Goal: Task Accomplishment & Management: Use online tool/utility

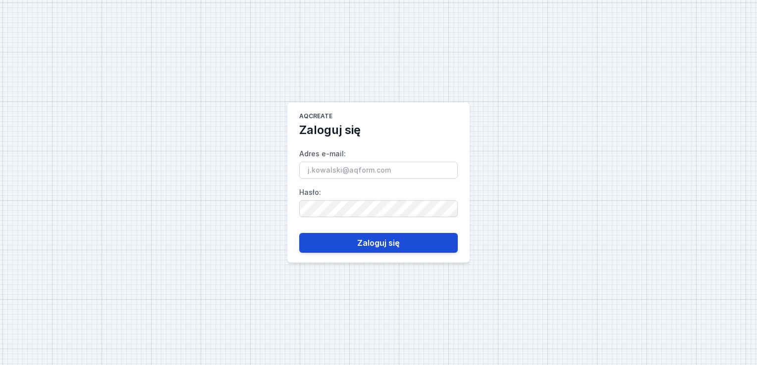
type input "[PERSON_NAME][EMAIL_ADDRESS][DOMAIN_NAME]"
click at [371, 240] on button "Zaloguj się" at bounding box center [378, 243] width 158 height 20
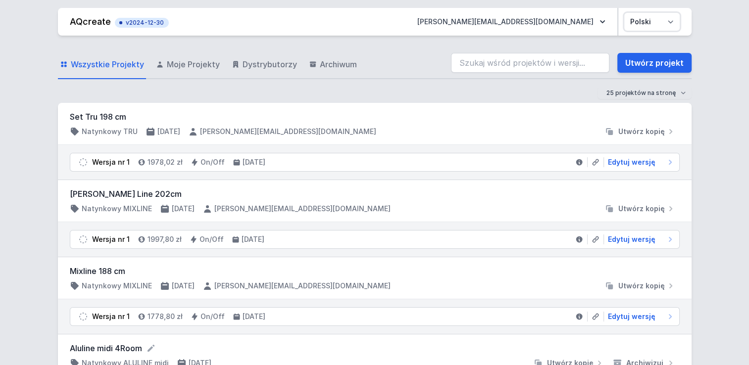
click at [667, 18] on select "Polski English" at bounding box center [651, 22] width 55 height 18
select select "en"
click at [624, 13] on select "Polski English" at bounding box center [651, 22] width 55 height 18
click at [656, 20] on select "Polski English" at bounding box center [651, 22] width 55 height 18
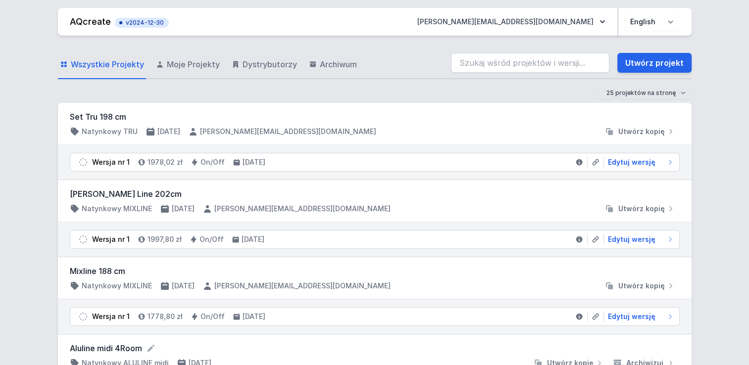
click at [644, 21] on select "Polski English" at bounding box center [651, 22] width 55 height 18
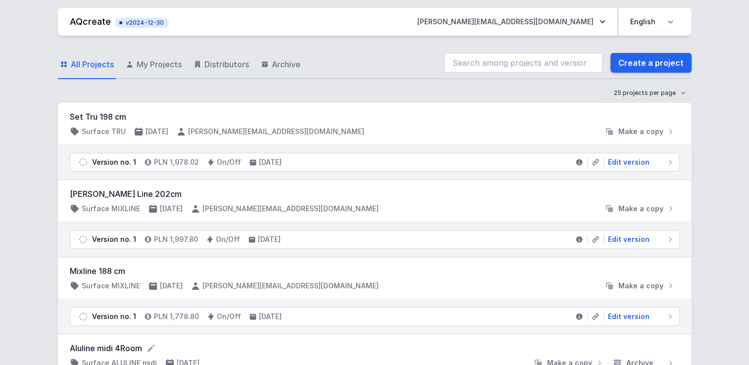
drag, startPoint x: 625, startPoint y: 66, endPoint x: 620, endPoint y: 129, distance: 63.0
click at [625, 66] on link "Create a project" at bounding box center [651, 63] width 81 height 20
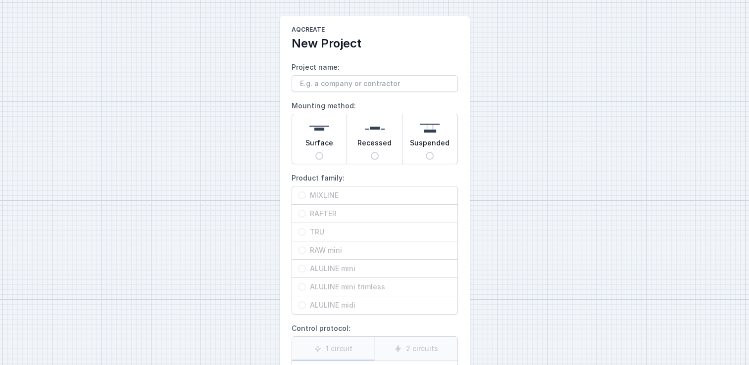
click at [312, 86] on input "Project name:" at bounding box center [375, 83] width 166 height 17
type input "TRU test"
click at [433, 152] on div "Suspended" at bounding box center [430, 139] width 55 height 50
click at [433, 152] on input "Suspended" at bounding box center [430, 156] width 8 height 8
radio input "true"
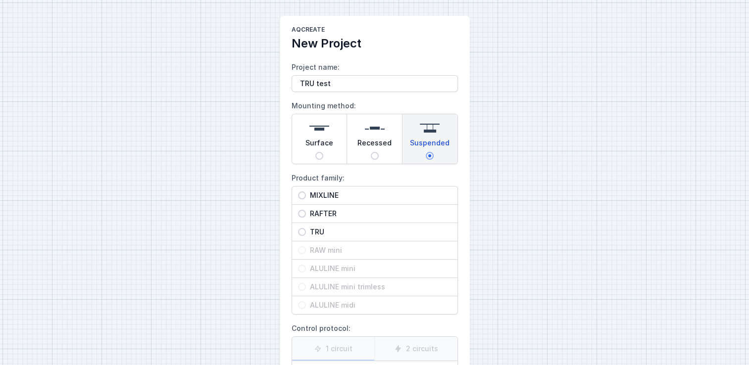
click at [316, 154] on input "Surface" at bounding box center [319, 156] width 8 height 8
radio input "true"
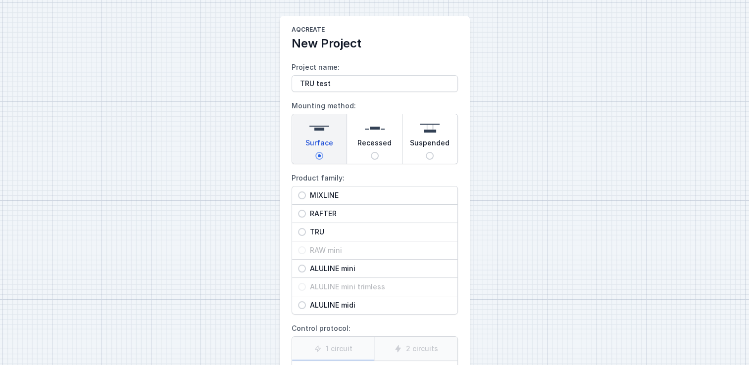
click at [373, 157] on input "Recessed" at bounding box center [375, 156] width 8 height 8
radio input "true"
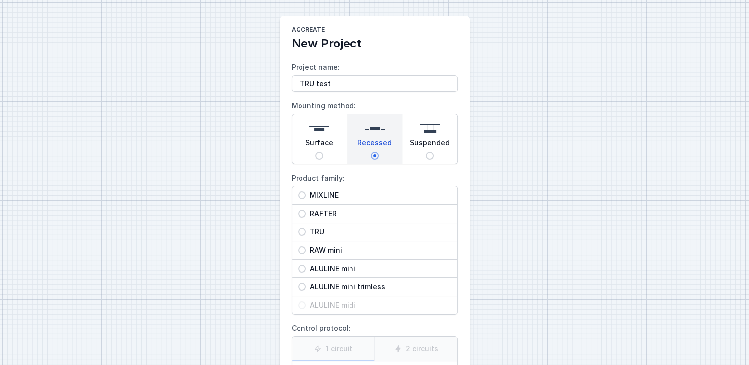
click at [432, 155] on input "Suspended" at bounding box center [430, 156] width 8 height 8
radio input "true"
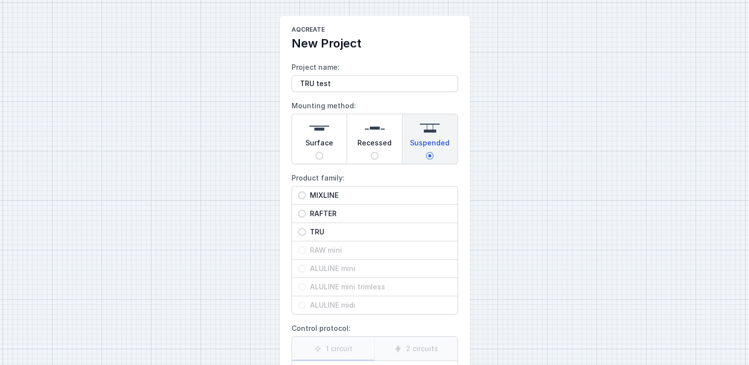
click at [320, 157] on input "Surface" at bounding box center [319, 156] width 8 height 8
radio input "true"
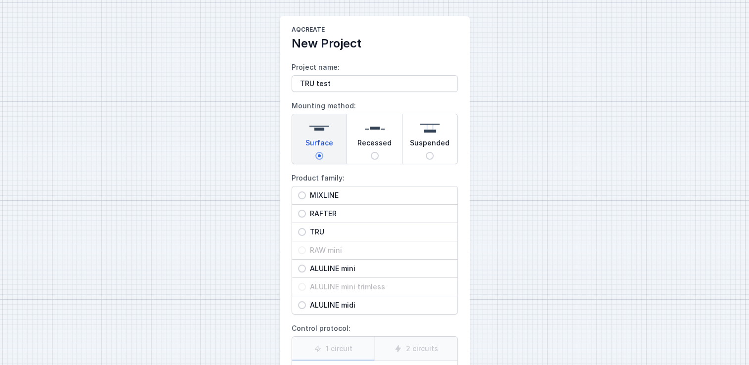
drag, startPoint x: 374, startPoint y: 158, endPoint x: 390, endPoint y: 155, distance: 16.0
click at [374, 158] on input "Recessed" at bounding box center [375, 156] width 8 height 8
radio input "true"
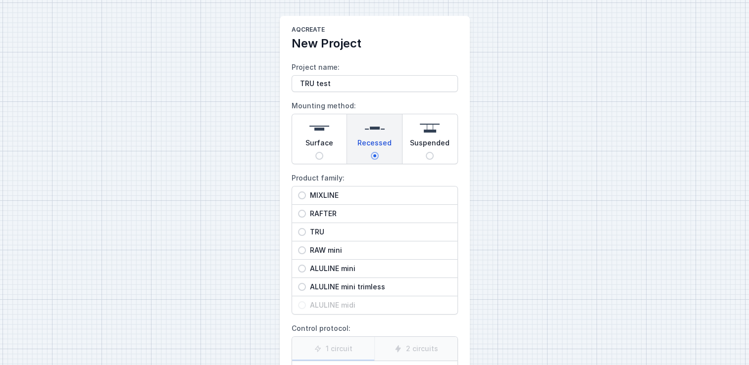
click at [428, 154] on input "Suspended" at bounding box center [430, 156] width 8 height 8
radio input "true"
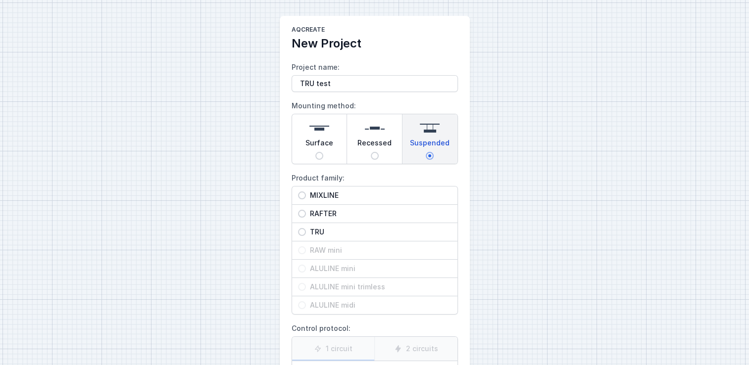
click at [300, 233] on input "TRU" at bounding box center [302, 232] width 8 height 8
radio input "true"
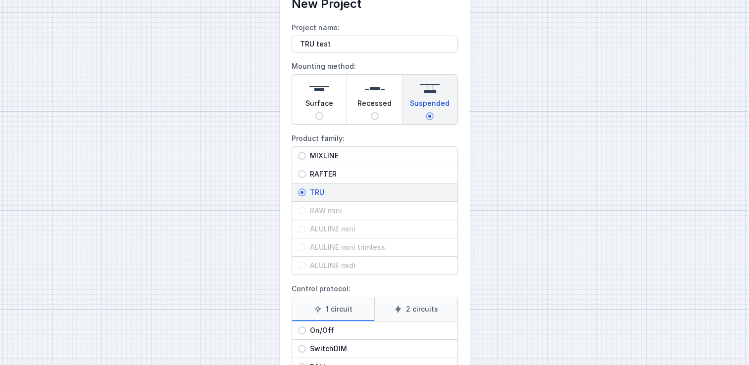
scroll to position [99, 0]
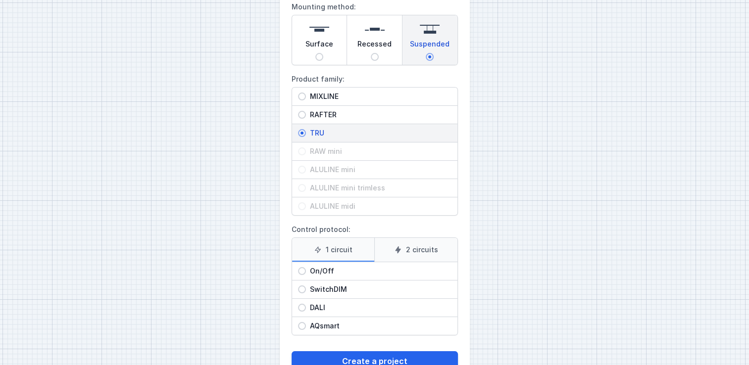
click at [303, 268] on input "On/Off" at bounding box center [302, 271] width 8 height 8
radio input "true"
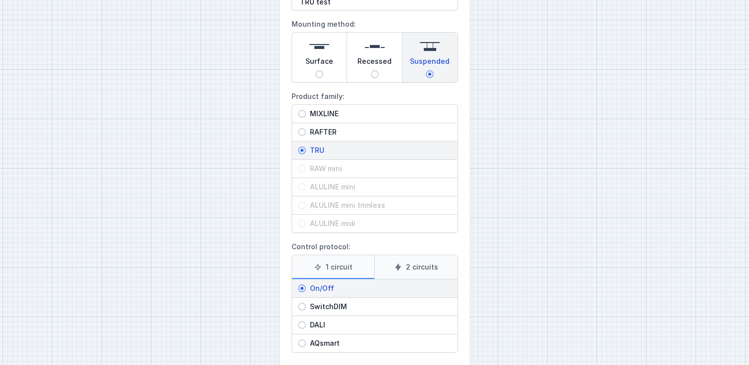
scroll to position [129, 0]
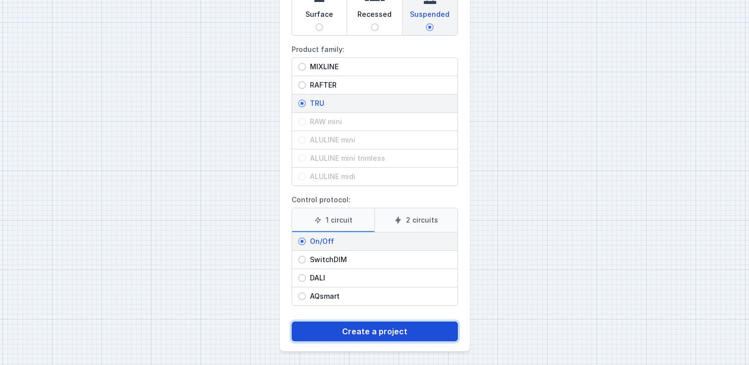
click at [358, 329] on button "Create a project" at bounding box center [375, 332] width 166 height 20
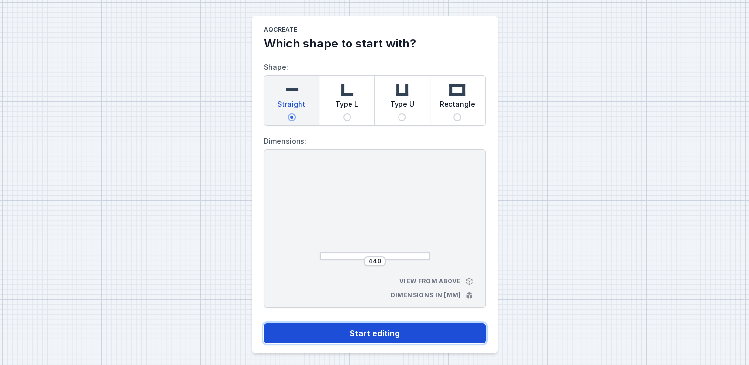
click at [376, 332] on button "Start editing" at bounding box center [375, 334] width 222 height 20
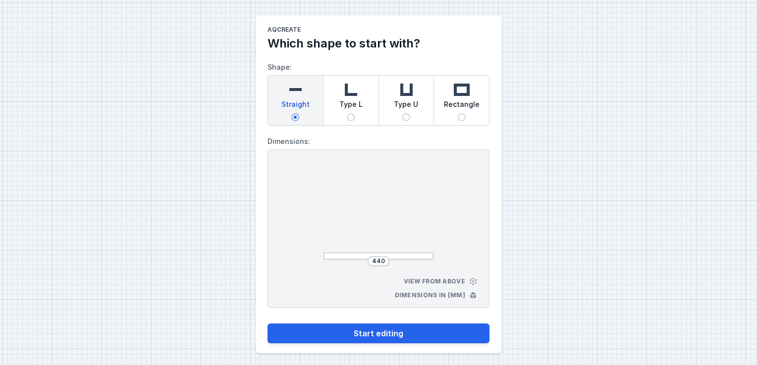
select select "M"
select select "3000"
select select "opal"
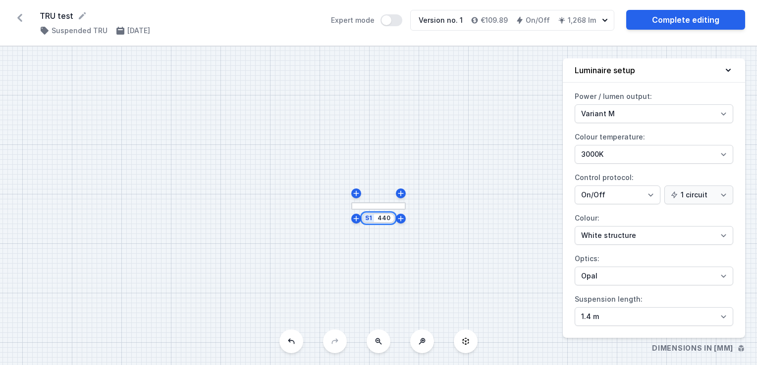
click at [386, 219] on input "440" at bounding box center [384, 218] width 16 height 8
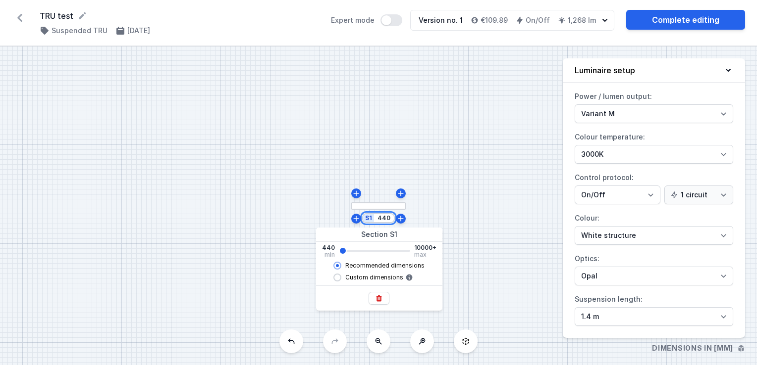
click at [384, 217] on input "440" at bounding box center [384, 218] width 16 height 8
type input "3942"
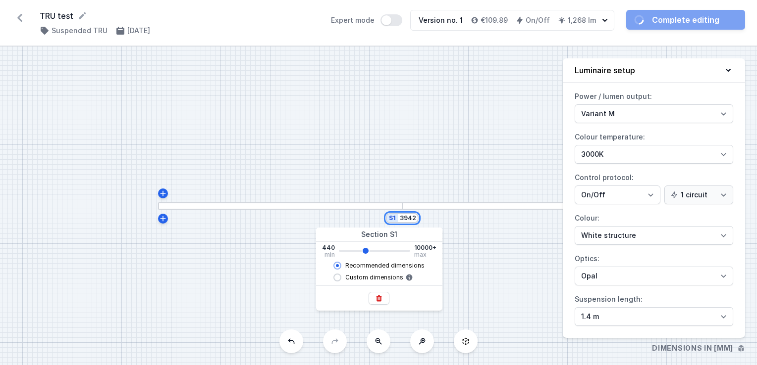
type input "3940"
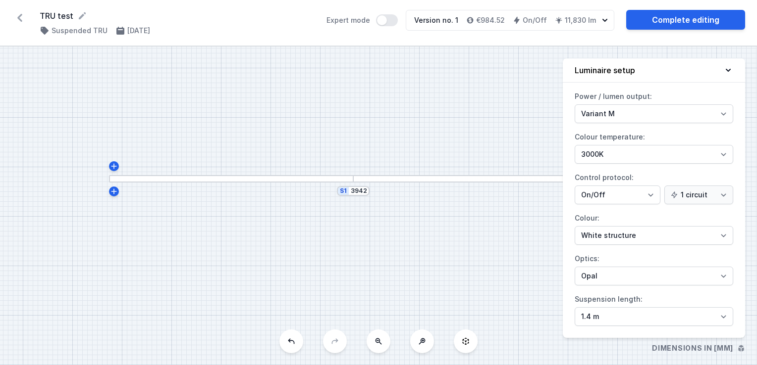
drag, startPoint x: 449, startPoint y: 122, endPoint x: 367, endPoint y: 201, distance: 113.5
click at [404, 93] on div "S1 3942" at bounding box center [378, 206] width 757 height 319
click at [360, 190] on input "3942" at bounding box center [359, 189] width 16 height 8
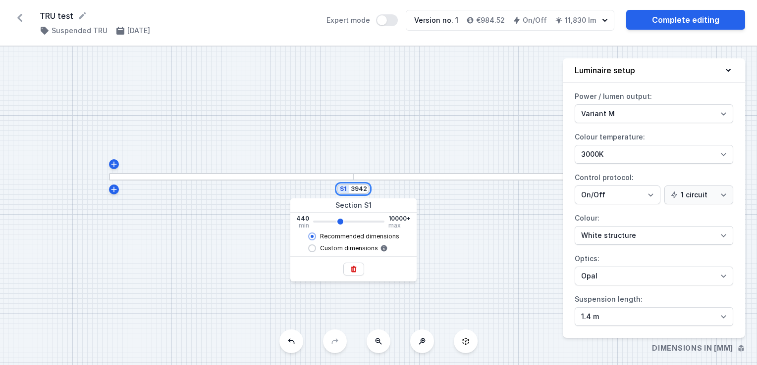
type input "3940"
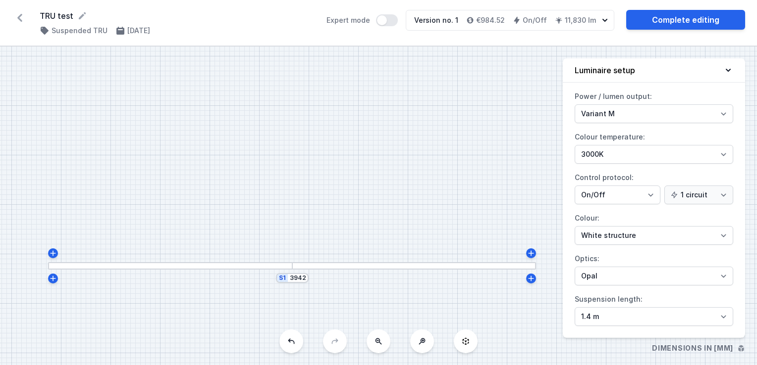
drag, startPoint x: 359, startPoint y: 119, endPoint x: 298, endPoint y: 208, distance: 107.9
click at [298, 208] on div "S1 3942" at bounding box center [378, 206] width 757 height 319
click at [311, 265] on div at bounding box center [414, 265] width 244 height 7
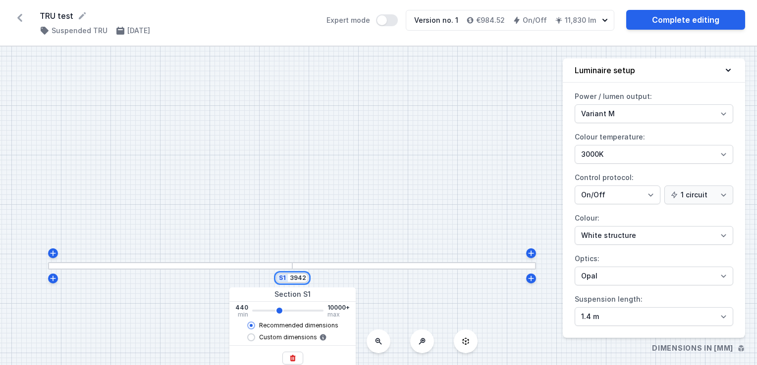
click at [298, 281] on input "3942" at bounding box center [298, 278] width 16 height 8
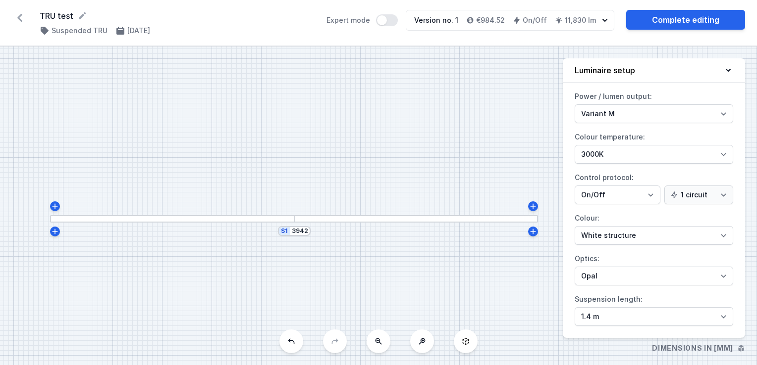
drag, startPoint x: 319, startPoint y: 222, endPoint x: 321, endPoint y: 175, distance: 47.1
click at [321, 175] on div "S1 3942" at bounding box center [378, 206] width 757 height 319
click at [303, 232] on input "3942" at bounding box center [300, 231] width 16 height 8
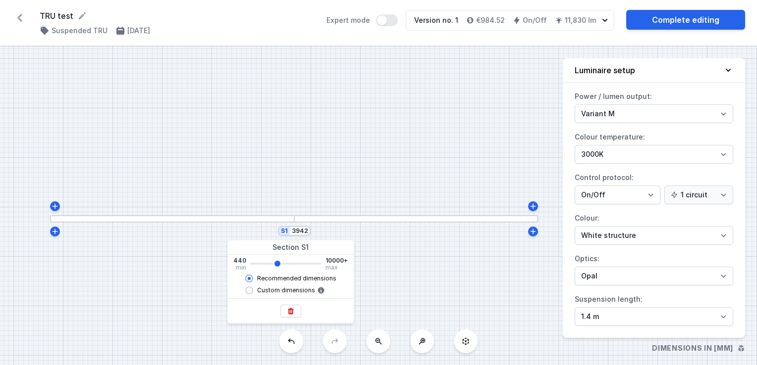
type input "3940"
click at [249, 290] on input "Custom dimensions" at bounding box center [249, 291] width 8 height 8
radio input "true"
type input "3942"
radio input "false"
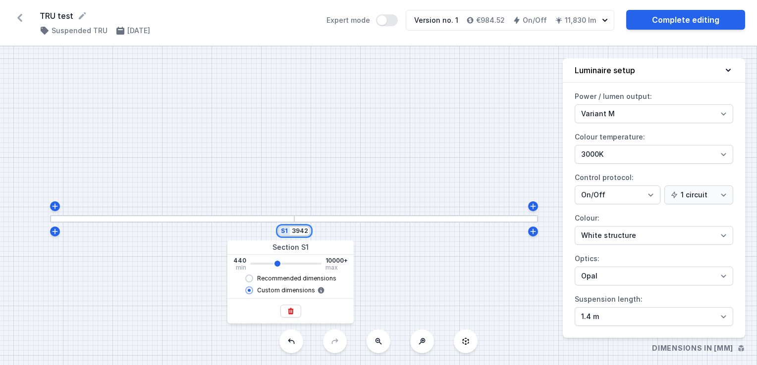
click at [300, 230] on input "3942" at bounding box center [300, 231] width 16 height 8
type input "4000"
click at [258, 280] on span "Recommended dimensions" at bounding box center [296, 279] width 79 height 8
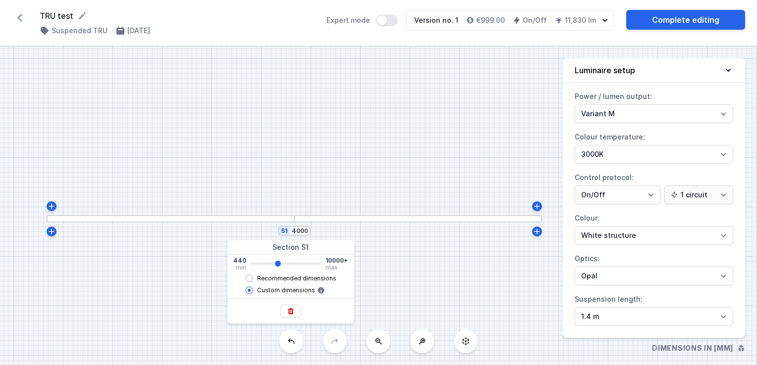
click at [253, 280] on input "Recommended dimensions" at bounding box center [249, 279] width 8 height 8
radio input "true"
radio input "false"
type input "4082"
type input "4080"
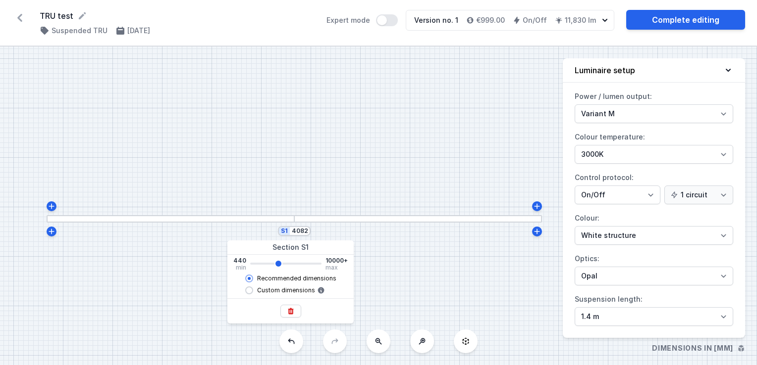
type input "4222"
type input "4220"
type input "4364"
type input "4360"
type input "4082"
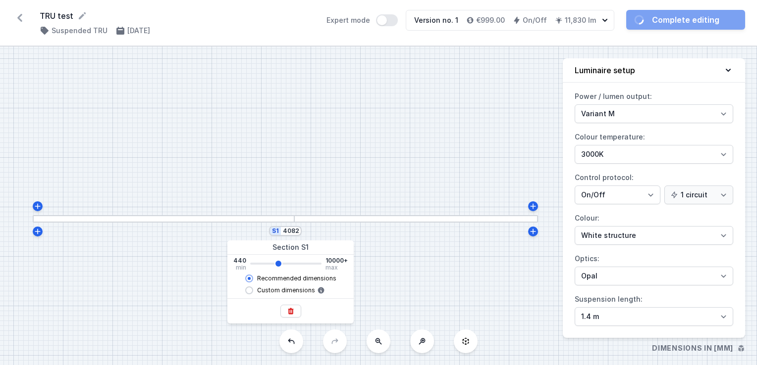
type input "4080"
type input "3942"
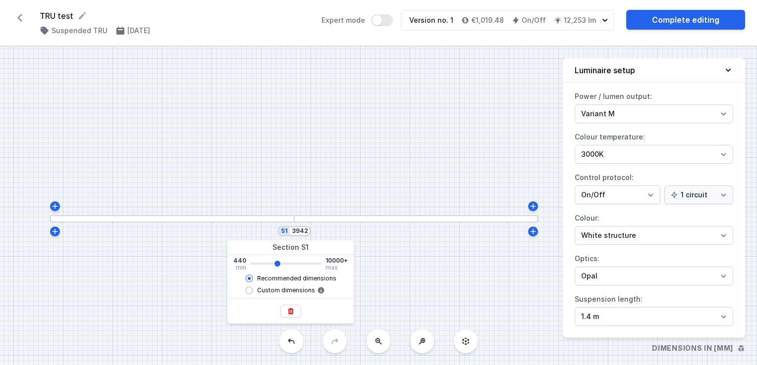
click at [276, 263] on input "range" at bounding box center [285, 264] width 71 height 2
type input "3940"
type input "4222"
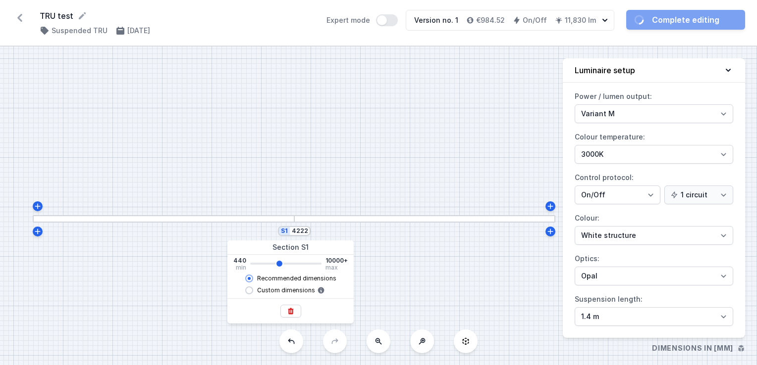
type input "4220"
type input "4082"
click at [277, 263] on input "range" at bounding box center [285, 264] width 71 height 2
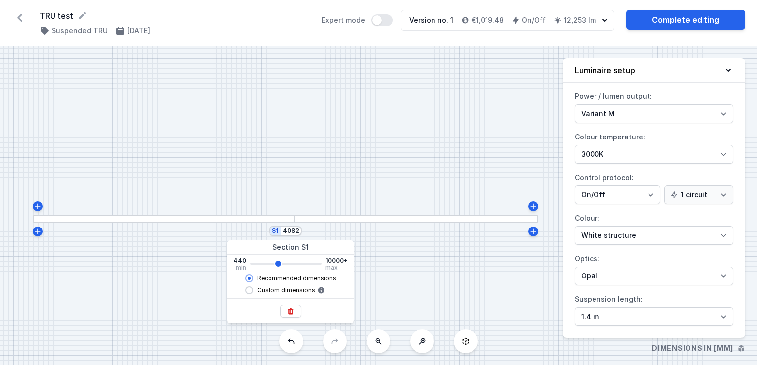
type input "4080"
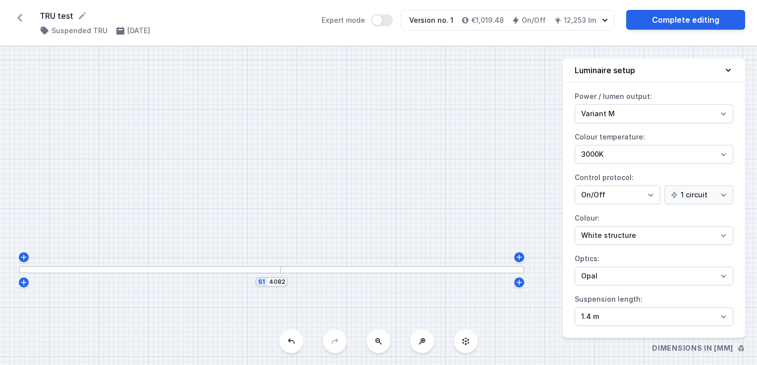
drag, startPoint x: 275, startPoint y: 169, endPoint x: 261, endPoint y: 220, distance: 52.9
click at [261, 220] on div "S1 4082" at bounding box center [378, 206] width 757 height 319
click at [283, 270] on div at bounding box center [280, 269] width 10 height 5
click at [626, 115] on select "Variant L Variant M" at bounding box center [653, 113] width 158 height 19
click at [574, 104] on select "Variant L Variant M" at bounding box center [653, 113] width 158 height 19
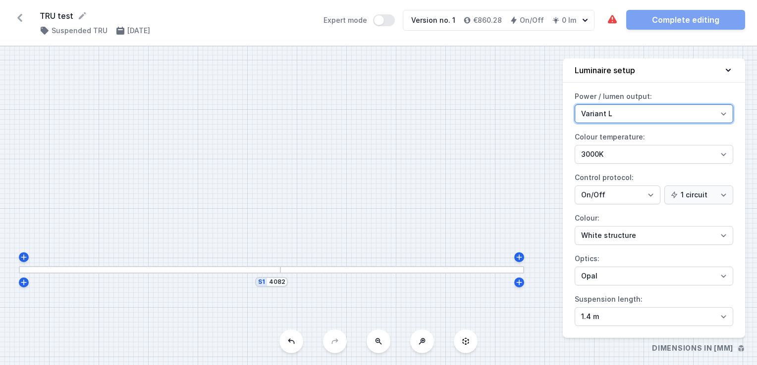
click at [616, 112] on select "Variant L Variant M" at bounding box center [653, 113] width 158 height 19
select select "M"
click at [574, 104] on select "Variant L Variant M" at bounding box center [653, 113] width 158 height 19
click at [615, 114] on select "Variant L Variant M" at bounding box center [653, 113] width 158 height 19
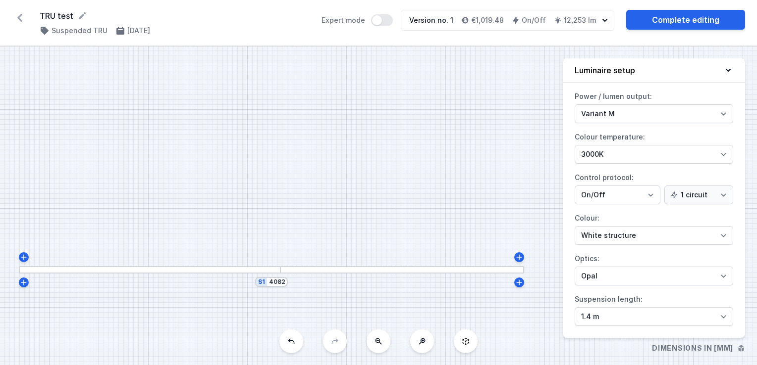
click at [609, 172] on label "Control protocol: On/Off SwitchDIM DALI AQsmart 1 circuit 2 circuits" at bounding box center [653, 187] width 158 height 35
click at [609, 186] on select "On/Off SwitchDIM DALI AQsmart" at bounding box center [617, 195] width 86 height 19
click at [610, 150] on select "4000K 3000K 2700K" at bounding box center [653, 154] width 158 height 19
select select "2700"
click at [574, 145] on select "4000K 3000K 2700K" at bounding box center [653, 154] width 158 height 19
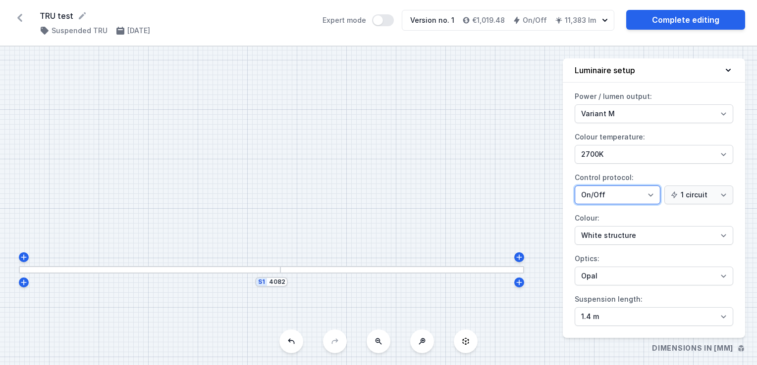
click at [606, 195] on select "On/Off SwitchDIM DALI AQsmart" at bounding box center [617, 195] width 86 height 19
select select "4"
click at [574, 186] on select "On/Off SwitchDIM DALI AQsmart" at bounding box center [617, 195] width 86 height 19
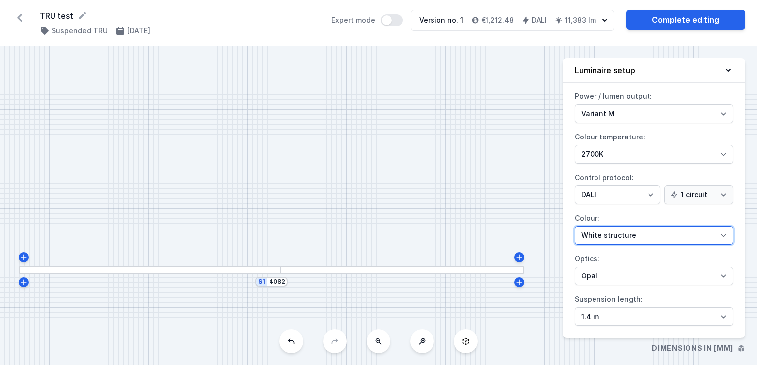
click at [606, 236] on select "White structure Black structure Gold structure Copper Gray Another colour (from…" at bounding box center [653, 235] width 158 height 19
select select "3"
click at [574, 226] on select "White structure Black structure Gold structure Copper Gray Another colour (from…" at bounding box center [653, 235] width 158 height 19
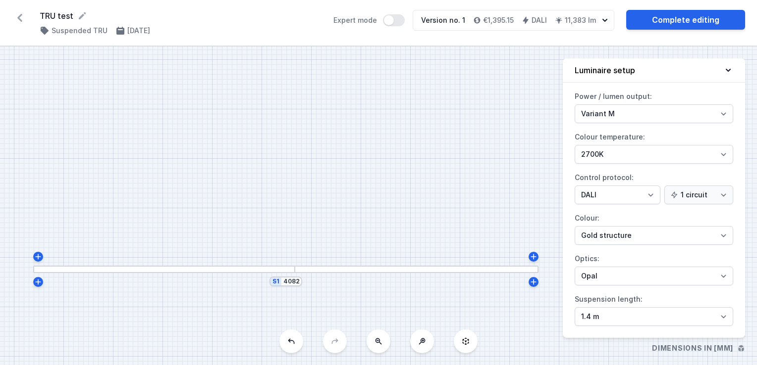
drag, startPoint x: 329, startPoint y: 162, endPoint x: 343, endPoint y: 161, distance: 14.4
click at [343, 161] on div "S1 4082" at bounding box center [378, 206] width 757 height 319
click at [677, 23] on link "Complete editing" at bounding box center [685, 20] width 119 height 20
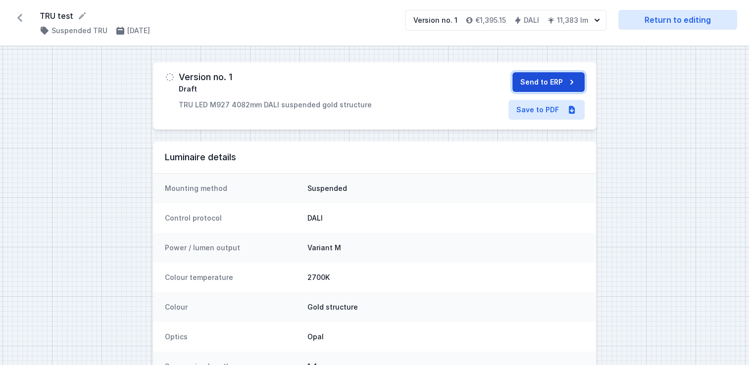
click at [543, 80] on button "Send to ERP" at bounding box center [548, 82] width 72 height 20
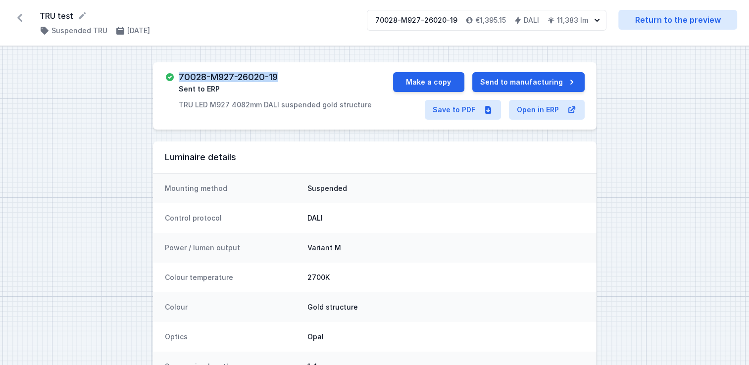
drag, startPoint x: 280, startPoint y: 77, endPoint x: 179, endPoint y: 78, distance: 101.0
click at [179, 78] on div "70028-M927-26020-19 Sent to ERP TRU LED M927 4082mm DALI suspended gold structu…" at bounding box center [275, 91] width 193 height 38
click at [345, 82] on div "70028-M927-26020-19 Sent to ERP TRU LED M927 4082mm DALI suspended gold structu…" at bounding box center [275, 91] width 193 height 38
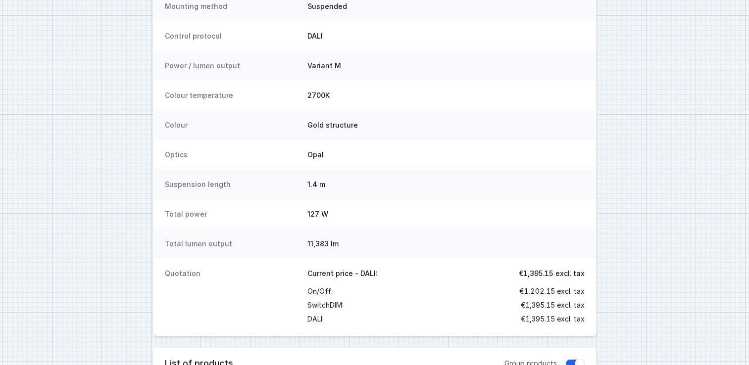
scroll to position [198, 0]
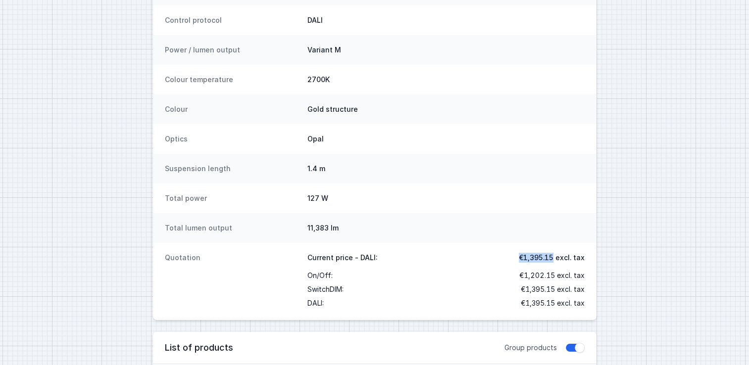
drag, startPoint x: 553, startPoint y: 259, endPoint x: 520, endPoint y: 260, distance: 33.2
click at [520, 260] on span "€1,395.15 excl. tax" at bounding box center [552, 258] width 66 height 10
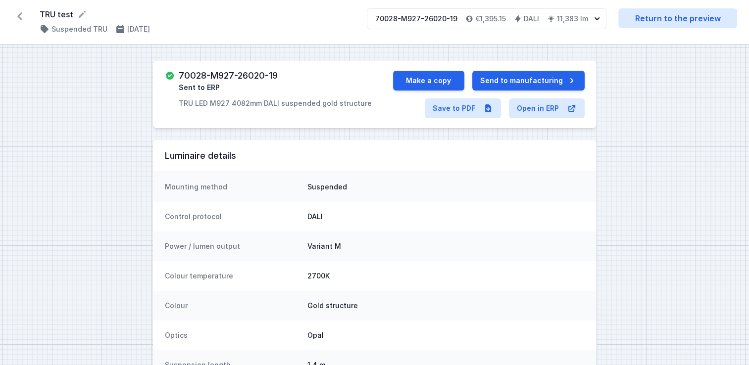
scroll to position [0, 0]
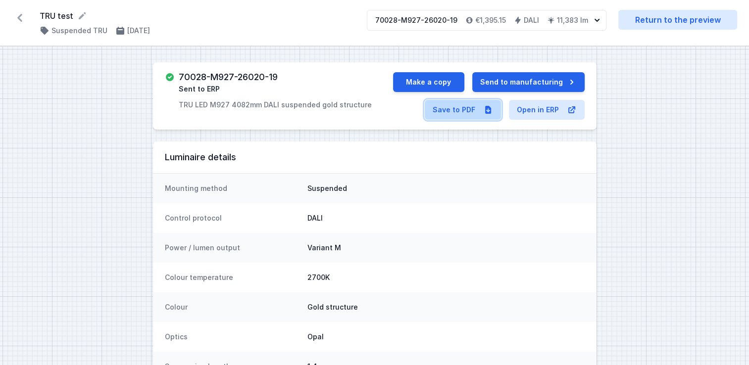
click at [453, 114] on link "Save to PDF" at bounding box center [463, 110] width 76 height 20
click at [20, 19] on icon at bounding box center [20, 18] width 16 height 16
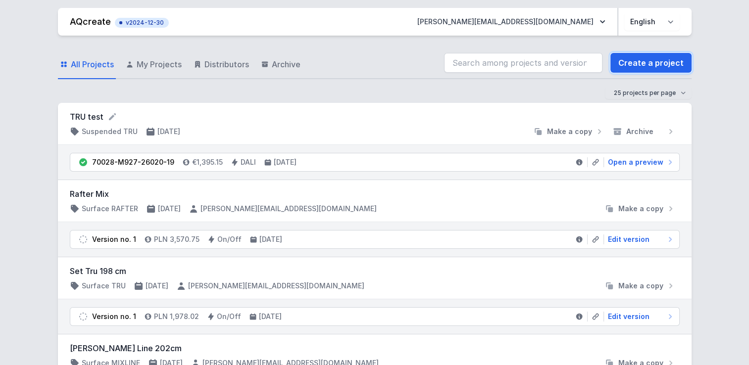
drag, startPoint x: 641, startPoint y: 63, endPoint x: 713, endPoint y: 68, distance: 72.0
click at [641, 63] on link "Create a project" at bounding box center [651, 63] width 81 height 20
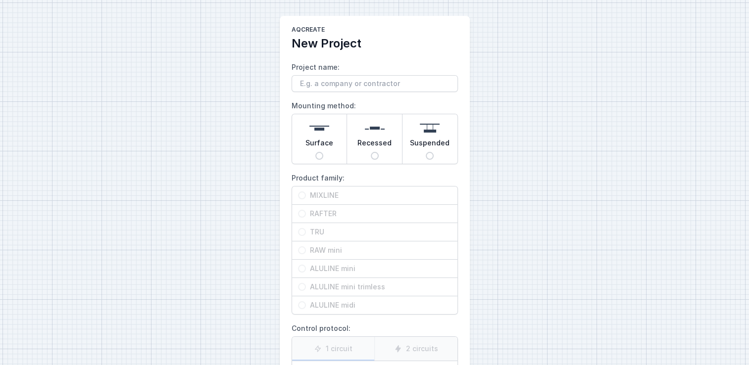
click at [326, 84] on input "Project name:" at bounding box center [375, 83] width 166 height 17
type input "MIXLINE test"
click at [321, 157] on input "Surface" at bounding box center [319, 156] width 8 height 8
radio input "true"
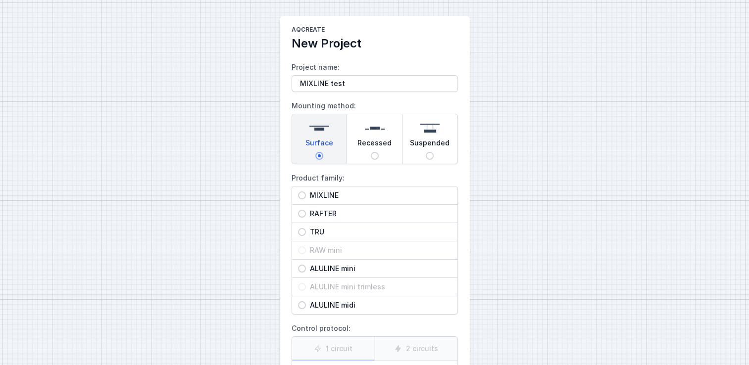
click at [305, 196] on input "MIXLINE" at bounding box center [302, 196] width 8 height 8
radio input "true"
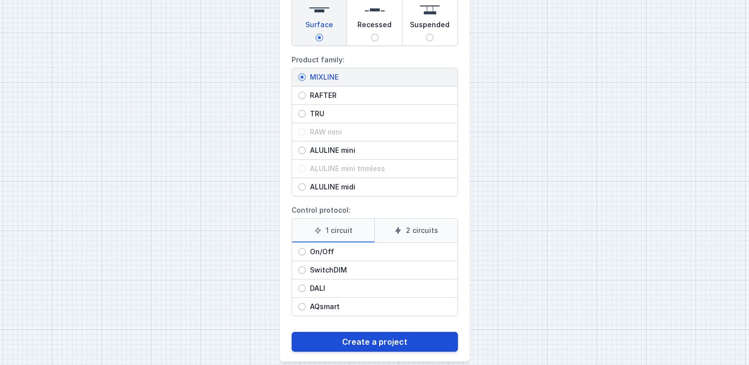
scroll to position [129, 0]
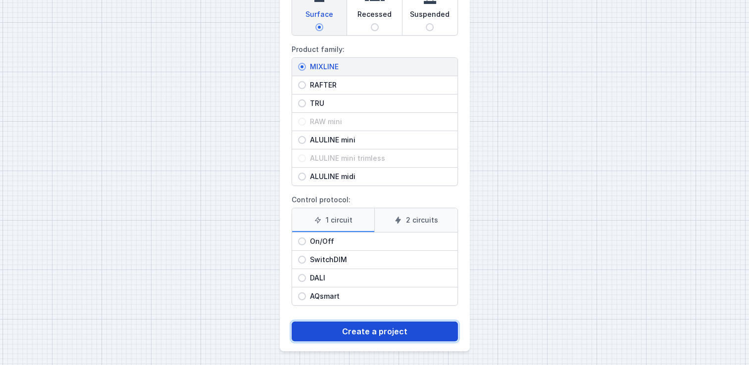
click at [368, 332] on button "Create a project" at bounding box center [375, 332] width 166 height 20
click at [353, 330] on button "Create a project" at bounding box center [375, 332] width 166 height 20
click at [344, 327] on button "Create a project" at bounding box center [375, 332] width 166 height 20
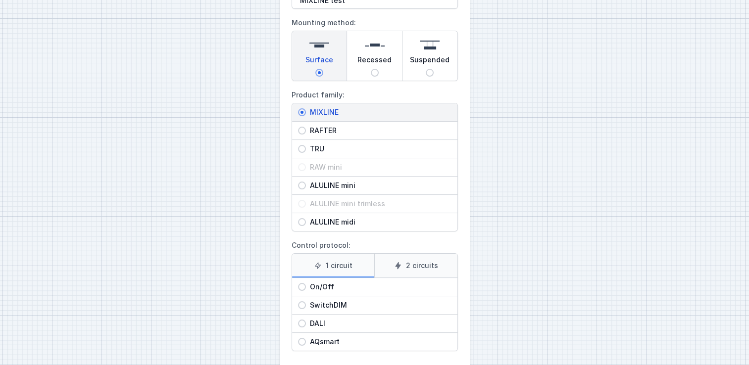
scroll to position [129, 0]
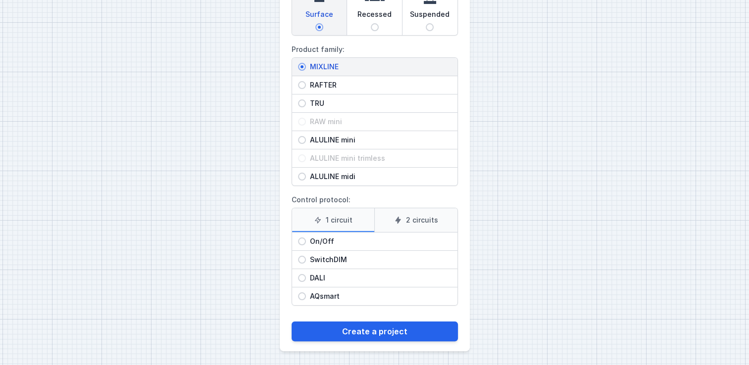
click at [304, 243] on input "On/Off" at bounding box center [302, 242] width 8 height 8
radio input "true"
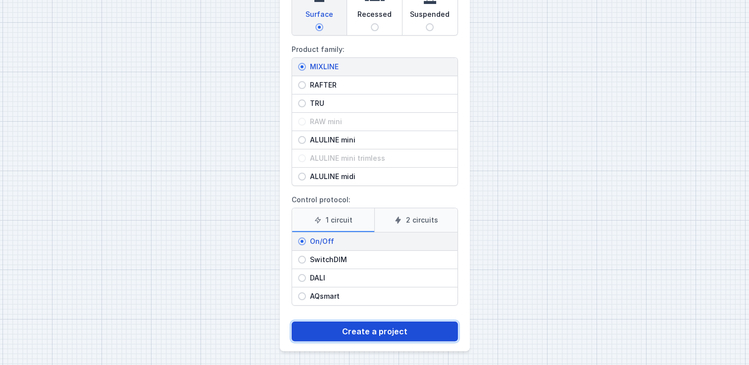
click at [361, 330] on button "Create a project" at bounding box center [375, 332] width 166 height 20
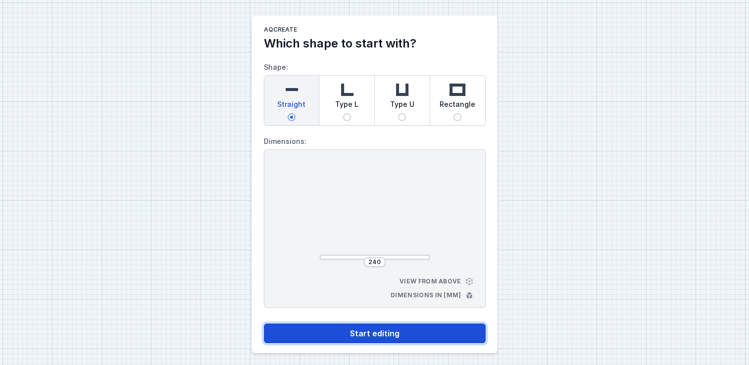
click at [378, 339] on button "Start editing" at bounding box center [375, 334] width 222 height 20
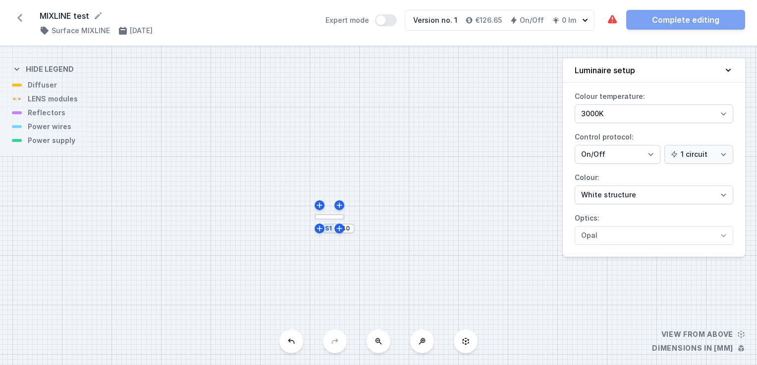
drag, startPoint x: 426, startPoint y: 163, endPoint x: 374, endPoint y: 160, distance: 52.6
click at [374, 160] on div "S1 240" at bounding box center [378, 206] width 757 height 319
click at [345, 215] on input "240" at bounding box center [341, 215] width 16 height 8
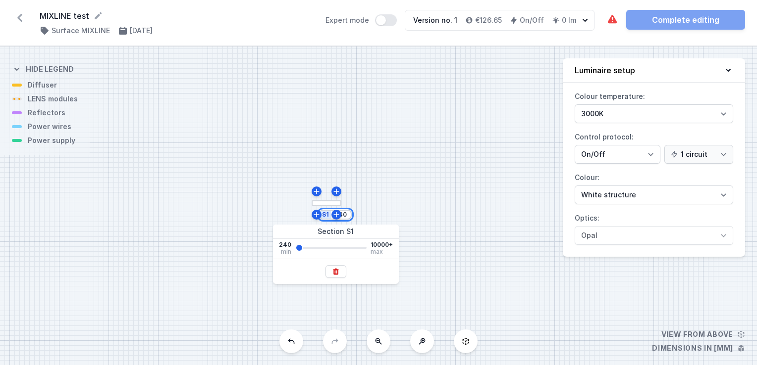
click at [345, 215] on input "240" at bounding box center [341, 215] width 16 height 8
click at [345, 217] on input "240" at bounding box center [341, 215] width 16 height 8
click at [342, 215] on input "240" at bounding box center [341, 215] width 16 height 8
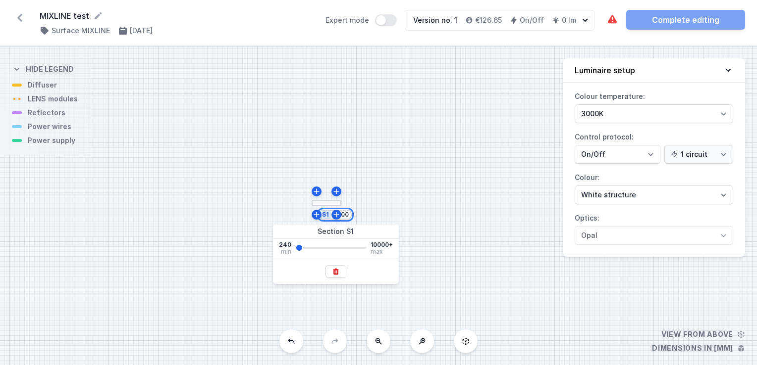
type input "1000"
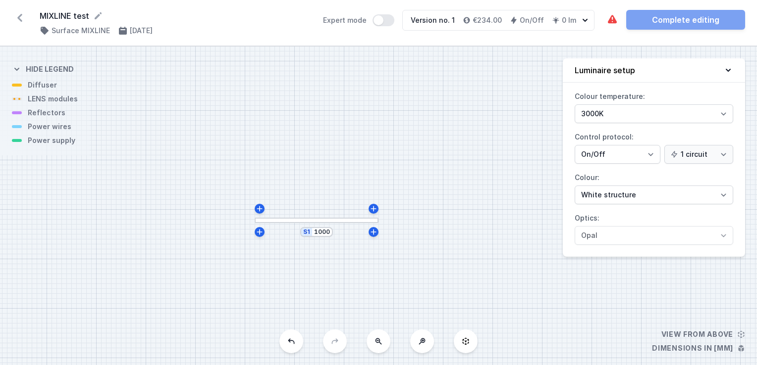
drag, startPoint x: 291, startPoint y: 164, endPoint x: 329, endPoint y: 191, distance: 46.6
click at [329, 191] on div "S1 1000" at bounding box center [378, 206] width 757 height 319
click at [372, 218] on icon at bounding box center [373, 217] width 5 height 5
type input "1012"
click at [378, 245] on input "252" at bounding box center [382, 243] width 16 height 8
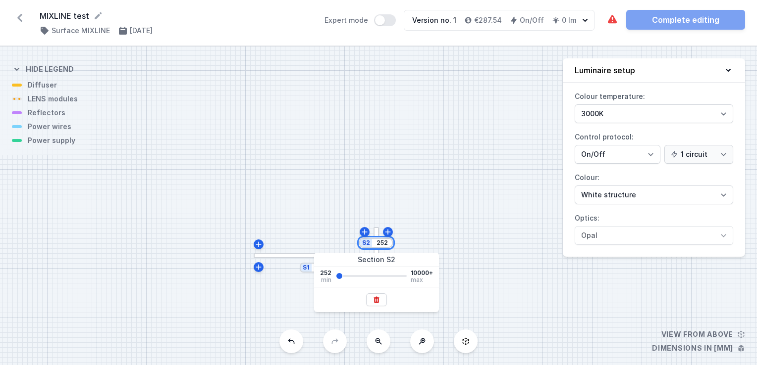
drag, startPoint x: 378, startPoint y: 245, endPoint x: 398, endPoint y: 250, distance: 20.4
click at [378, 245] on input "252" at bounding box center [382, 243] width 16 height 8
type input "2000"
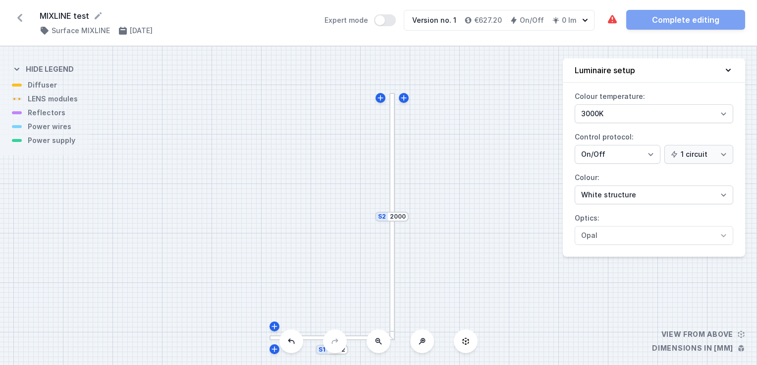
drag, startPoint x: 408, startPoint y: 179, endPoint x: 445, endPoint y: 202, distance: 42.9
click at [422, 47] on div "S2 2000 S1 1012" at bounding box center [378, 206] width 757 height 319
drag, startPoint x: 448, startPoint y: 266, endPoint x: 407, endPoint y: 232, distance: 53.1
click at [407, 232] on div "S2 2000 S1 1012" at bounding box center [378, 206] width 757 height 319
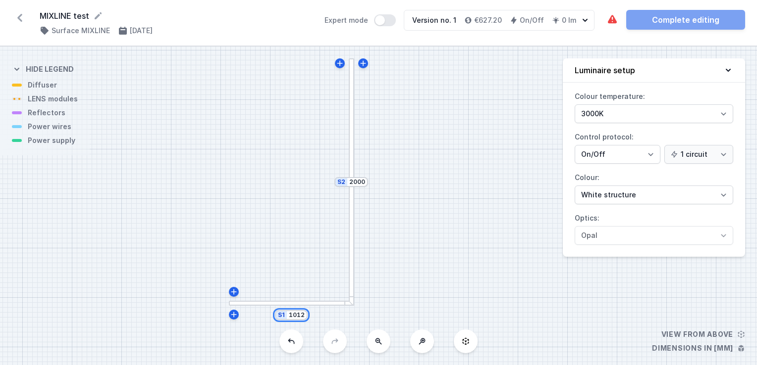
click at [301, 316] on input "1012" at bounding box center [297, 315] width 16 height 8
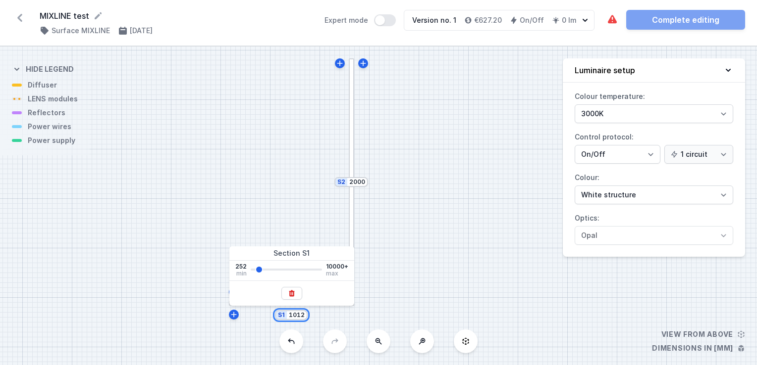
click at [301, 316] on input "1012" at bounding box center [297, 315] width 16 height 8
type input "1000"
click at [433, 199] on div "S2 2000 S1 1000" at bounding box center [378, 206] width 757 height 319
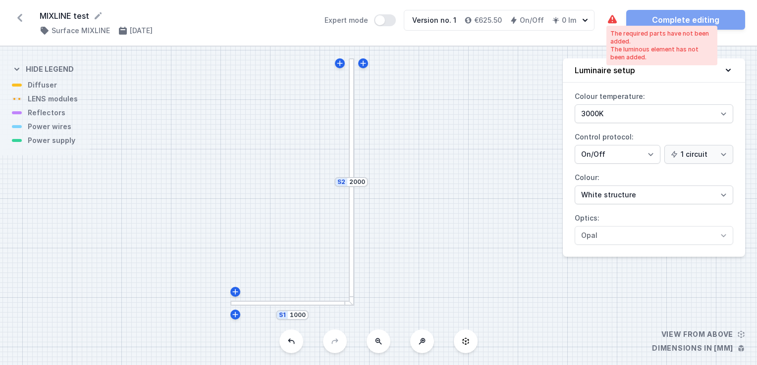
click at [613, 19] on icon at bounding box center [612, 19] width 9 height 8
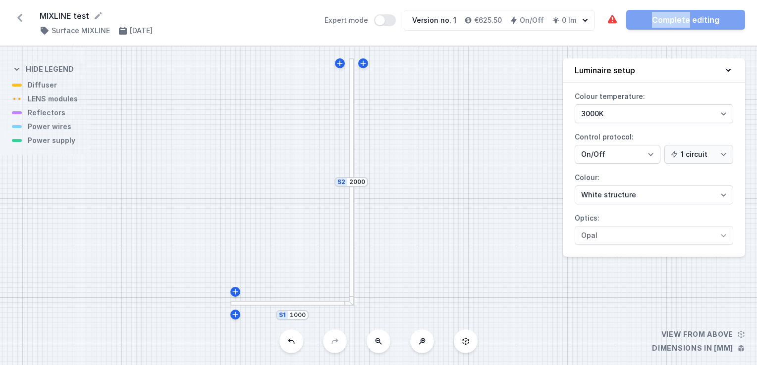
drag, startPoint x: 613, startPoint y: 19, endPoint x: 681, endPoint y: 18, distance: 67.8
click at [681, 18] on div "The required parts have not been added. The luminous element has not been added…" at bounding box center [675, 20] width 139 height 20
drag, startPoint x: 681, startPoint y: 18, endPoint x: 667, endPoint y: 21, distance: 14.2
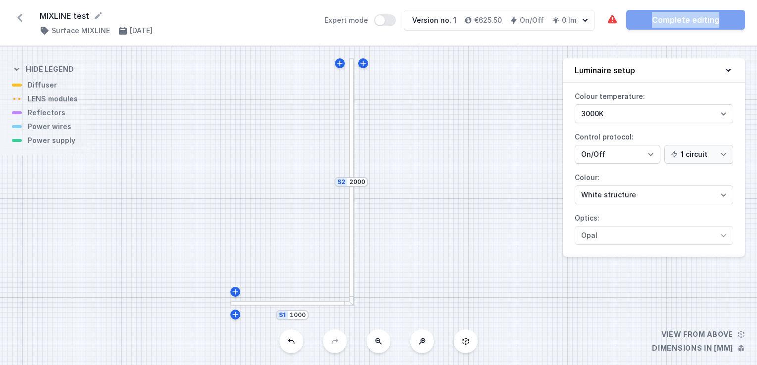
click at [667, 21] on div "The required parts have not been added. The luminous element has not been added…" at bounding box center [675, 20] width 139 height 20
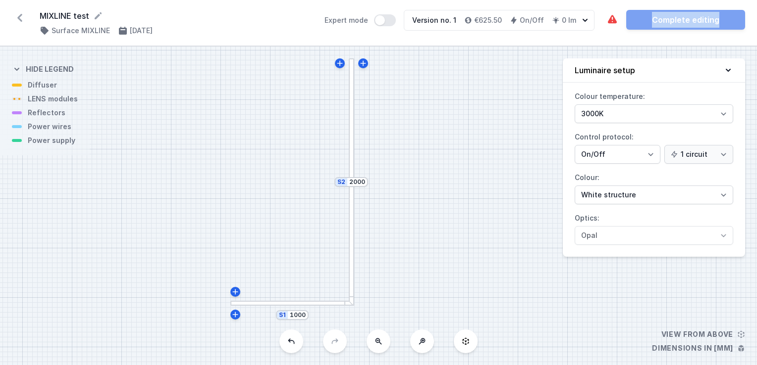
click at [667, 21] on div "The required parts have not been added. The luminous element has not been added…" at bounding box center [675, 20] width 139 height 20
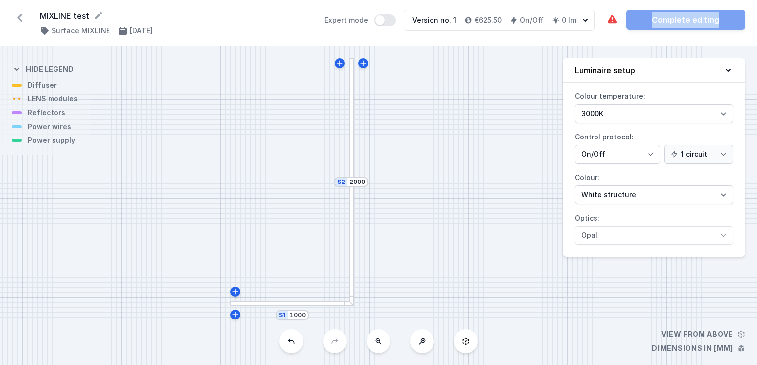
click at [667, 21] on div "The required parts have not been added. The luminous element has not been added…" at bounding box center [675, 20] width 139 height 20
click at [20, 16] on icon at bounding box center [19, 18] width 5 height 8
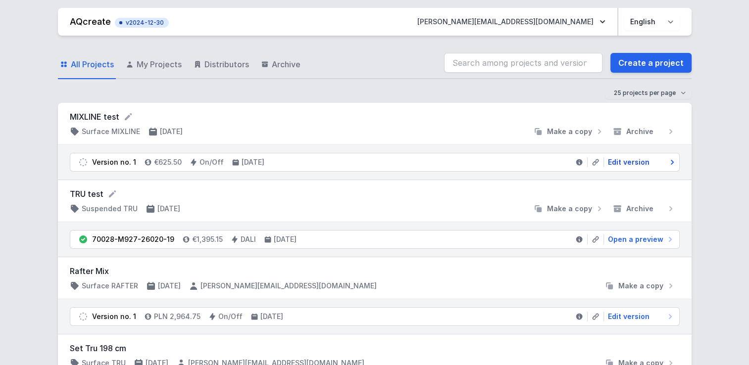
drag, startPoint x: 626, startPoint y: 163, endPoint x: 652, endPoint y: 164, distance: 25.3
click at [626, 163] on span "Edit version" at bounding box center [629, 162] width 42 height 10
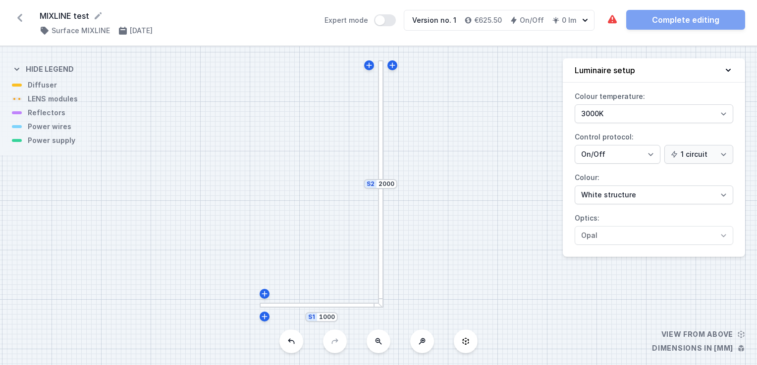
drag, startPoint x: 291, startPoint y: 187, endPoint x: 234, endPoint y: 165, distance: 61.4
click at [234, 165] on div "S2 2000 S1 1000" at bounding box center [378, 206] width 757 height 319
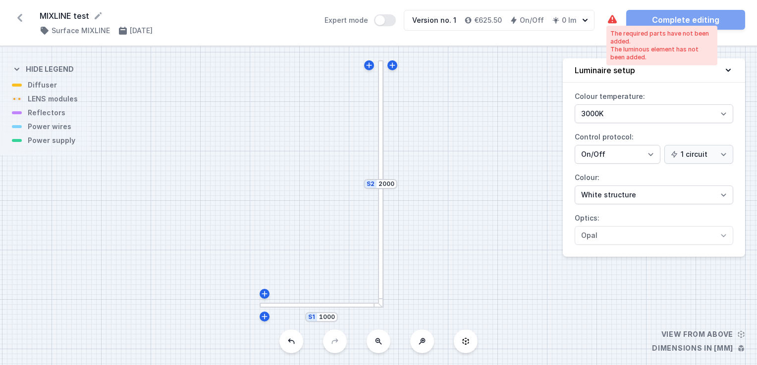
click at [612, 19] on icon at bounding box center [612, 20] width 12 height 12
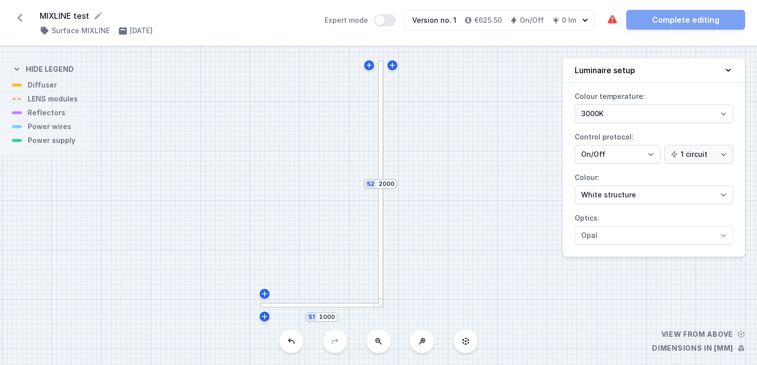
drag, startPoint x: 612, startPoint y: 19, endPoint x: 593, endPoint y: 39, distance: 27.7
click at [593, 36] on div "MIXLINE test ( 11788 /v 1 ) Surface MIXLINE [DATE] Expert mode Version no. 1 €6…" at bounding box center [378, 23] width 757 height 46
click at [672, 17] on div "The required parts have not been added. The luminous element has not been added…" at bounding box center [675, 20] width 139 height 20
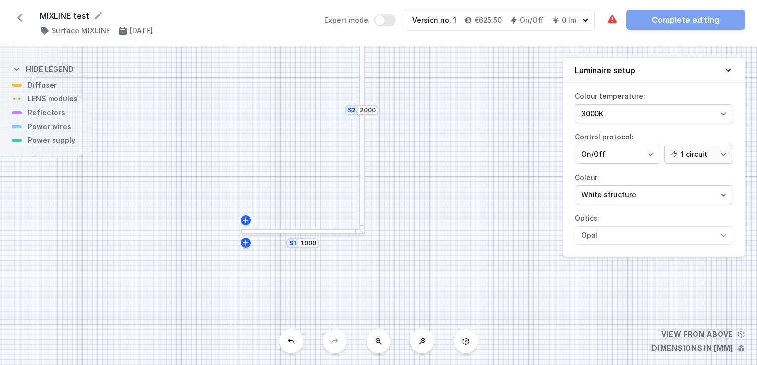
drag, startPoint x: 326, startPoint y: 236, endPoint x: 304, endPoint y: 205, distance: 37.9
click at [306, 157] on div "S2 2000 S1 1000" at bounding box center [378, 206] width 757 height 319
click at [303, 227] on div at bounding box center [302, 227] width 124 height 5
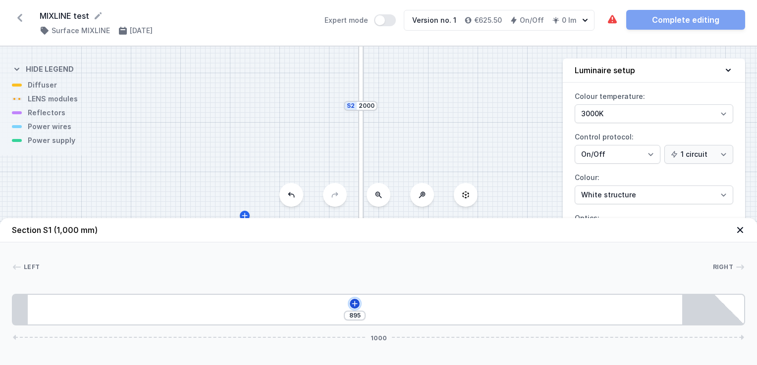
click at [356, 306] on icon at bounding box center [355, 304] width 8 height 8
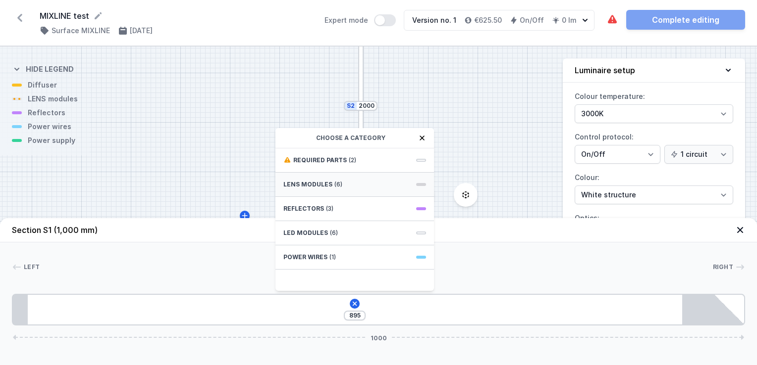
click at [305, 185] on span "LENS modules" at bounding box center [307, 185] width 49 height 8
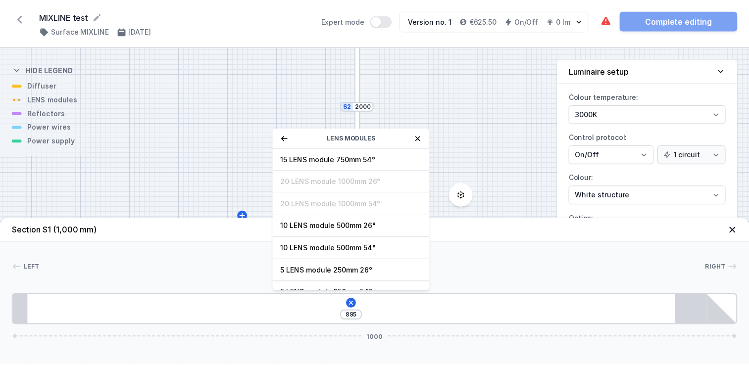
scroll to position [35, 0]
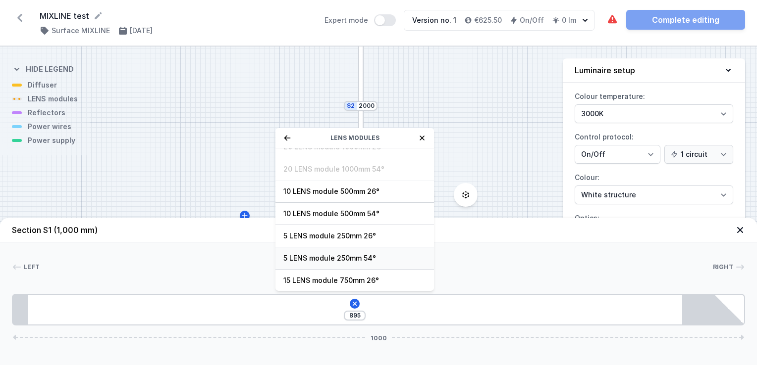
click at [314, 257] on span "5 LENS module 250mm 54°" at bounding box center [354, 259] width 143 height 10
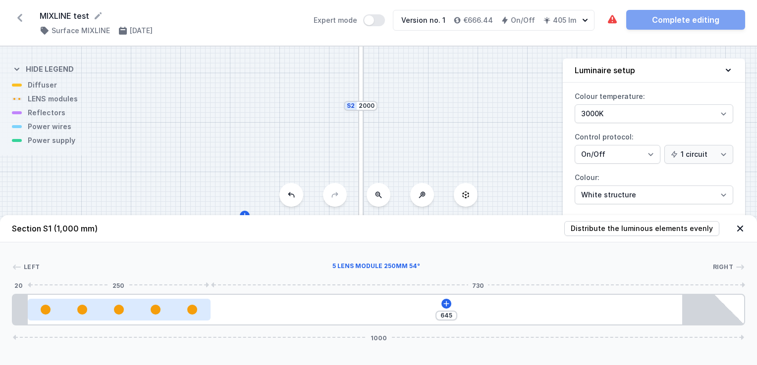
click at [85, 311] on div at bounding box center [82, 310] width 10 height 10
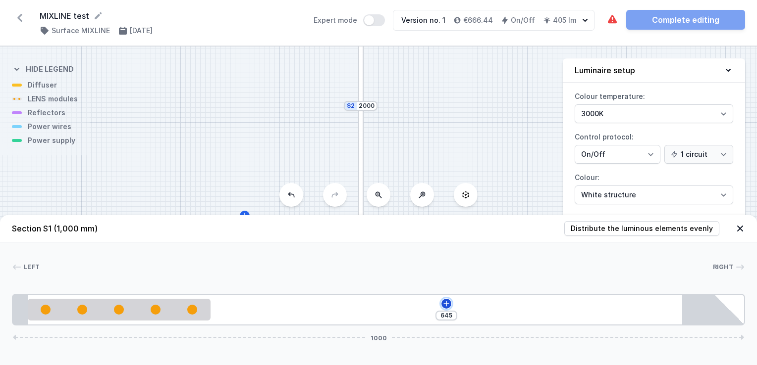
click at [448, 306] on icon at bounding box center [446, 304] width 8 height 8
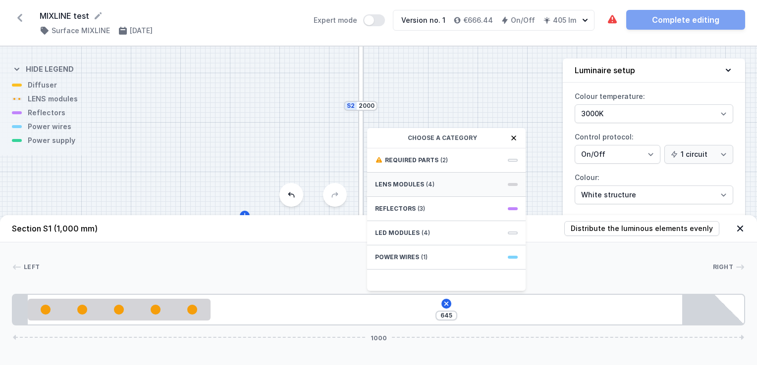
click at [408, 184] on span "LENS modules" at bounding box center [399, 185] width 49 height 8
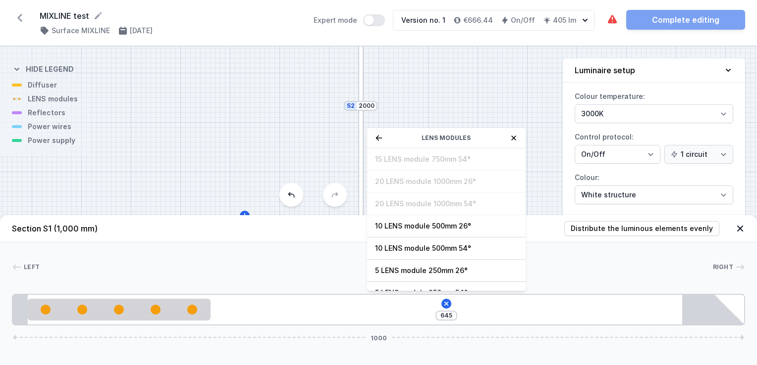
click at [438, 269] on span "5 LENS module 250mm 26°" at bounding box center [446, 271] width 143 height 10
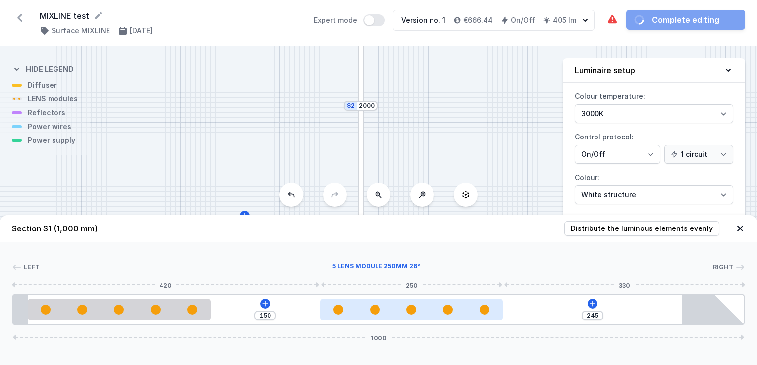
type input "206"
type input "189"
type input "185"
type input "210"
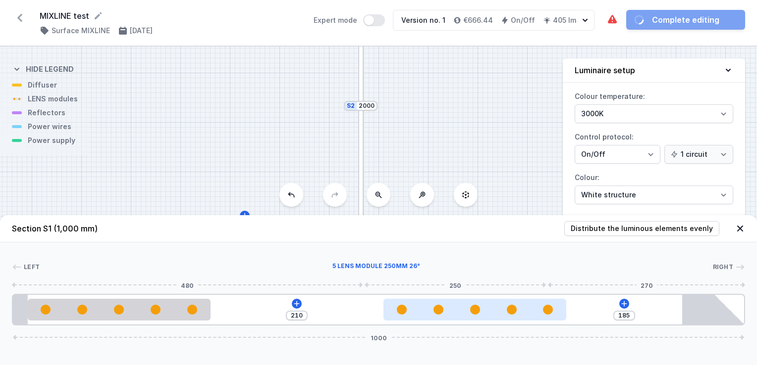
type input "158"
type input "237"
type input "135"
type input "260"
type input "104"
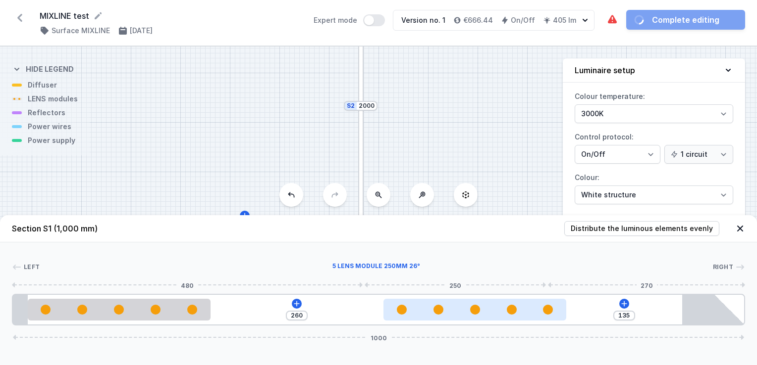
type input "291"
type input "92"
type input "303"
type input "78"
type input "317"
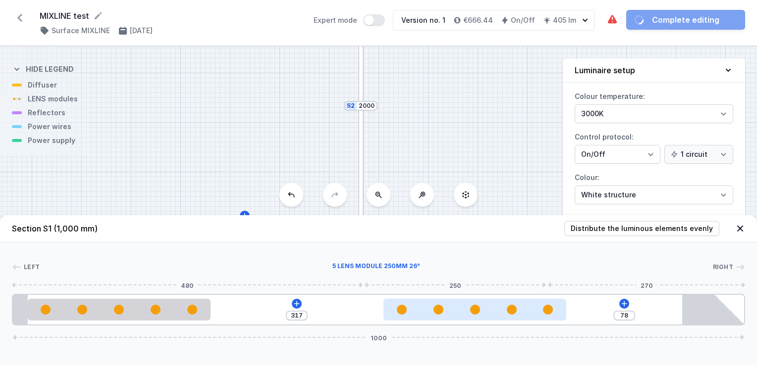
type input "73"
type input "322"
type input "62"
type input "333"
type input "52"
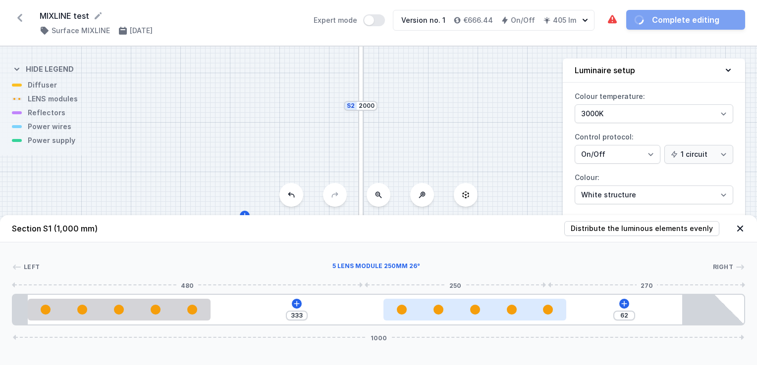
type input "343"
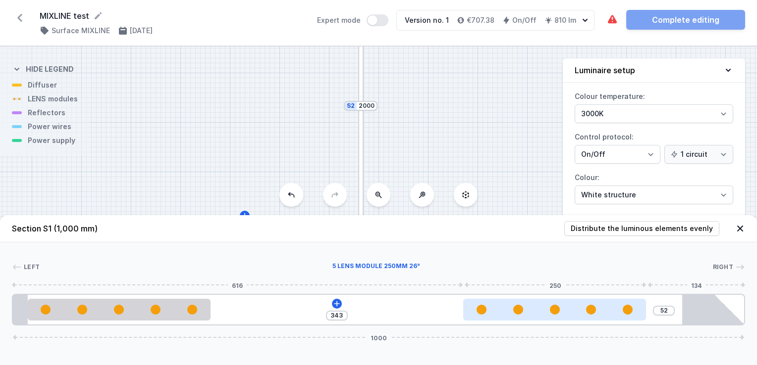
type input "49"
type input "346"
type input "45"
type input "350"
type input "37"
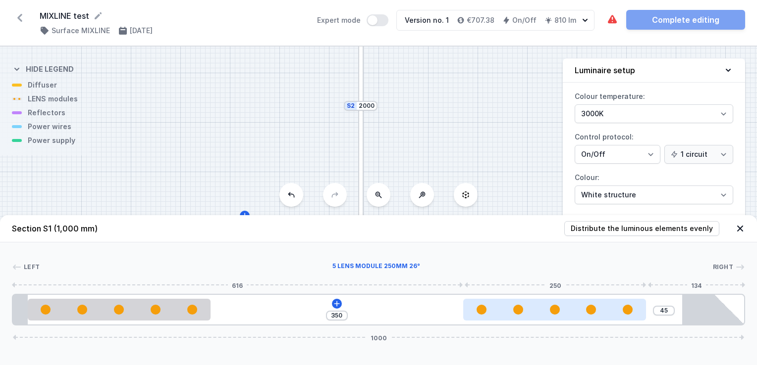
type input "358"
type input "33"
type input "362"
type input "32"
type input "395"
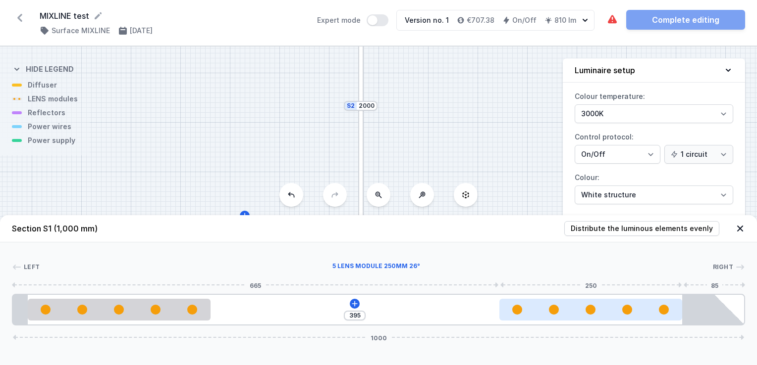
drag, startPoint x: 323, startPoint y: 312, endPoint x: 609, endPoint y: 314, distance: 285.7
click at [609, 314] on div at bounding box center [590, 310] width 183 height 10
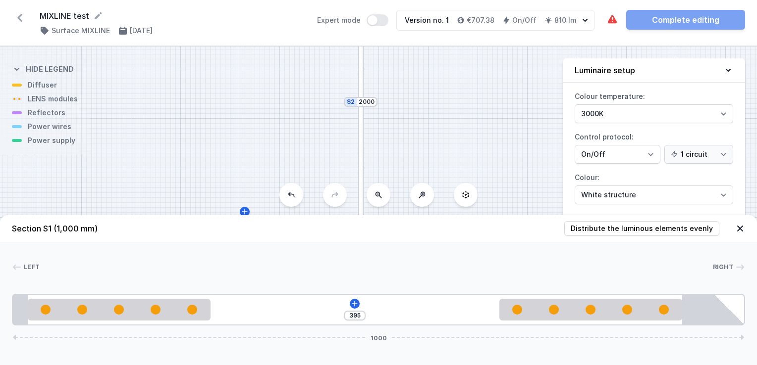
drag, startPoint x: 272, startPoint y: 116, endPoint x: 283, endPoint y: 66, distance: 51.8
click at [283, 66] on div "S2 2000 S1 1000" at bounding box center [378, 206] width 757 height 319
drag, startPoint x: 280, startPoint y: 112, endPoint x: 285, endPoint y: 112, distance: 5.4
click at [278, 103] on div "S2 2000 S1 1000" at bounding box center [378, 206] width 757 height 319
drag, startPoint x: 423, startPoint y: 94, endPoint x: 415, endPoint y: 129, distance: 36.1
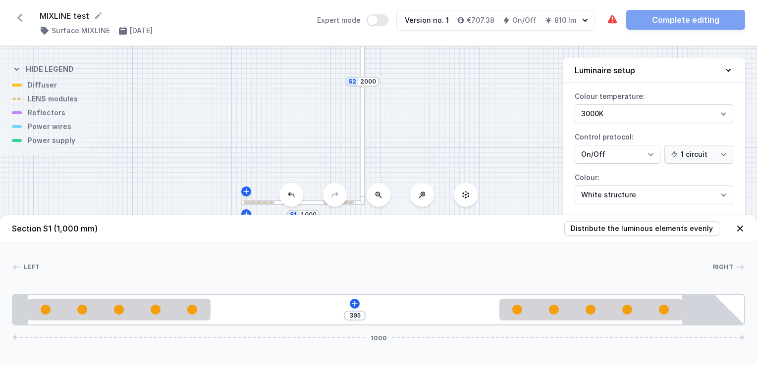
click at [415, 129] on div "S2 2000 S1 1000" at bounding box center [378, 206] width 757 height 319
click at [421, 119] on div "S2 2000 S1 1000" at bounding box center [378, 206] width 757 height 319
drag, startPoint x: 438, startPoint y: 107, endPoint x: 345, endPoint y: 143, distance: 100.1
click at [409, 150] on div "S2 2000 S1 1000" at bounding box center [378, 206] width 757 height 319
click at [333, 140] on div at bounding box center [333, 124] width 5 height 248
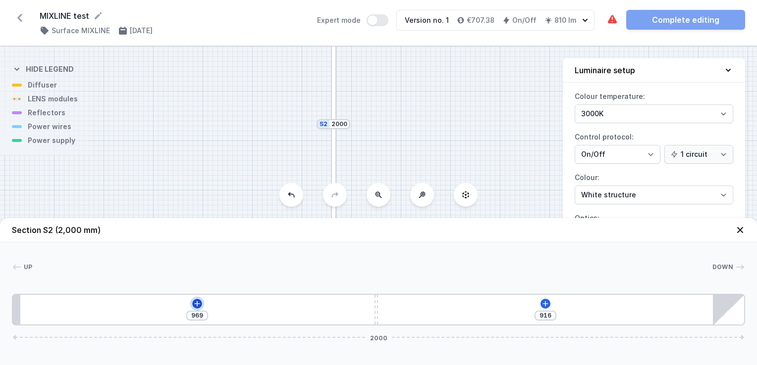
click at [198, 308] on icon at bounding box center [197, 304] width 8 height 8
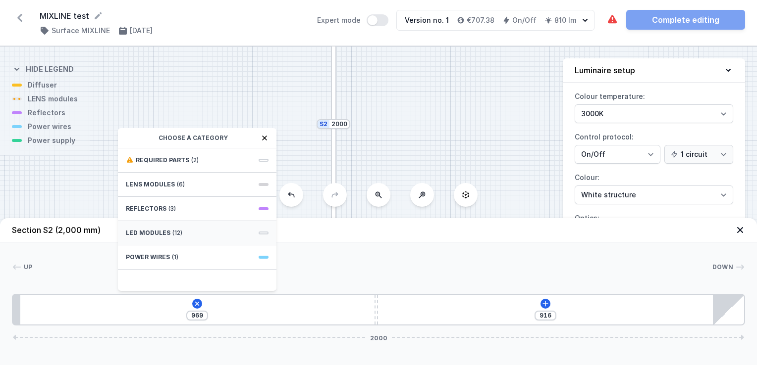
click at [154, 234] on span "LED modules" at bounding box center [148, 233] width 45 height 8
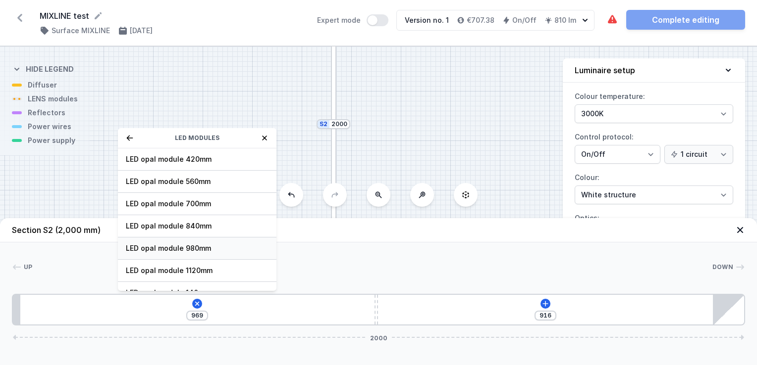
click at [160, 249] on span "LED opal module 980mm" at bounding box center [197, 249] width 143 height 10
type input "915"
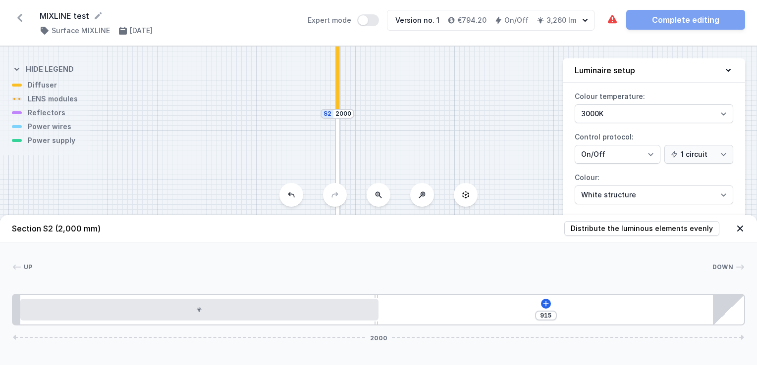
drag, startPoint x: 456, startPoint y: 122, endPoint x: 460, endPoint y: 104, distance: 18.5
click at [461, 103] on div "S2 2000 S1 1000" at bounding box center [378, 206] width 757 height 319
click at [380, 195] on icon at bounding box center [378, 195] width 8 height 8
drag, startPoint x: 407, startPoint y: 125, endPoint x: 406, endPoint y: 132, distance: 7.5
click at [406, 132] on div "S2 2000 S1 1000" at bounding box center [378, 206] width 757 height 319
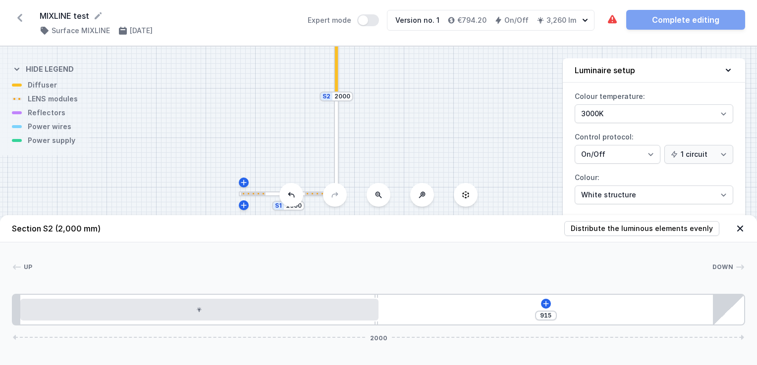
click at [735, 228] on icon at bounding box center [740, 229] width 10 height 10
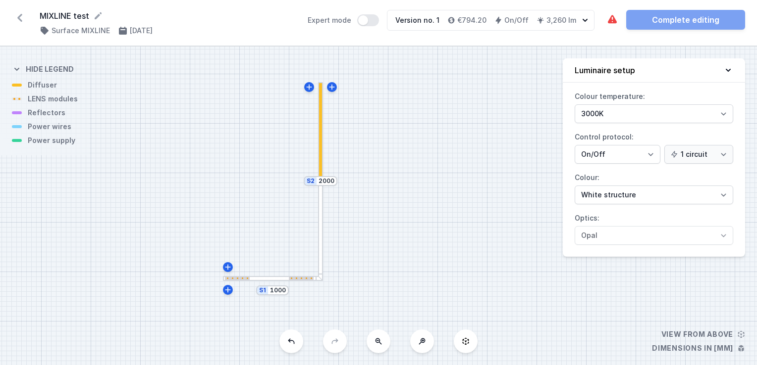
drag, startPoint x: 401, startPoint y: 138, endPoint x: 397, endPoint y: 199, distance: 60.5
click at [392, 205] on div "S2 2000 S1 1000" at bounding box center [378, 206] width 757 height 319
click at [321, 216] on div at bounding box center [320, 180] width 5 height 198
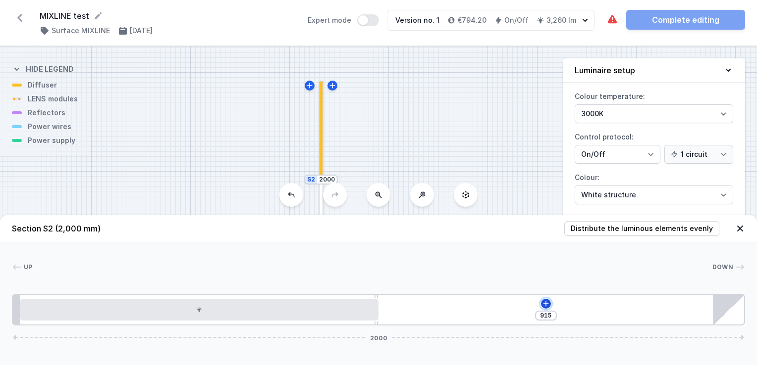
click at [543, 307] on icon at bounding box center [546, 304] width 8 height 8
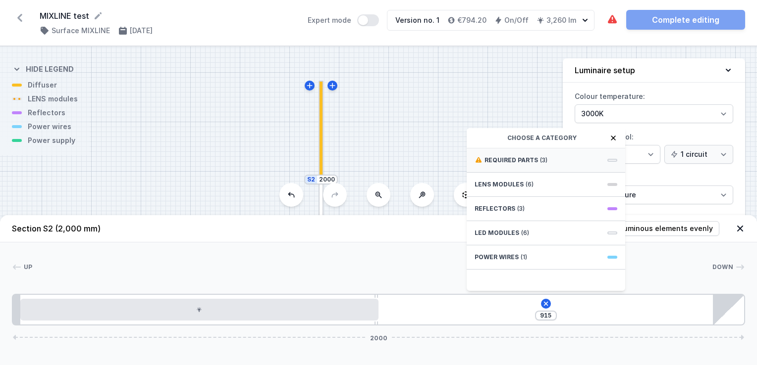
click at [517, 156] on span "Required parts" at bounding box center [510, 160] width 53 height 8
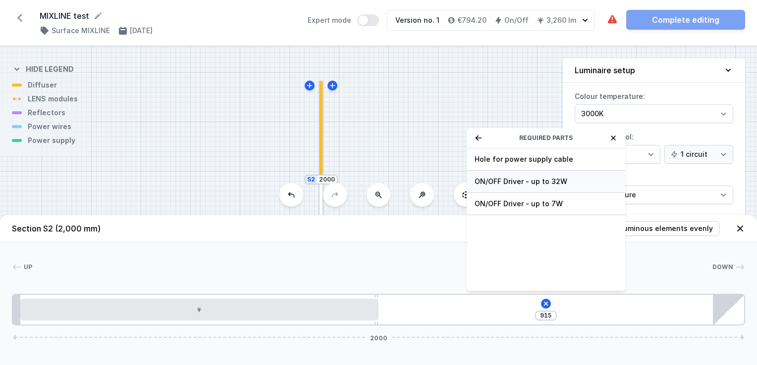
click at [525, 180] on span "ON/OFF Driver - up to 32W" at bounding box center [545, 182] width 143 height 10
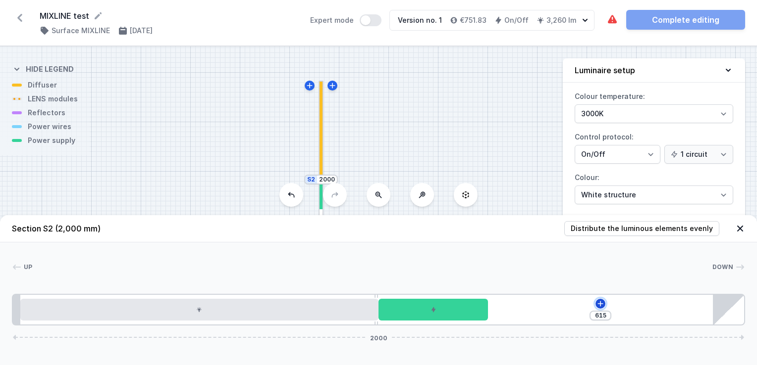
click at [601, 306] on icon at bounding box center [600, 304] width 8 height 8
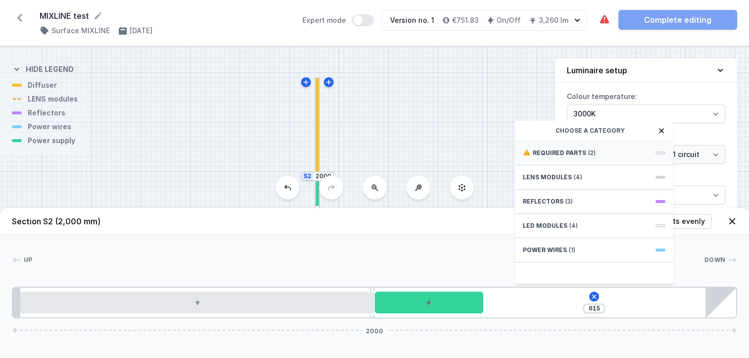
click at [564, 157] on span "Required parts" at bounding box center [559, 153] width 53 height 8
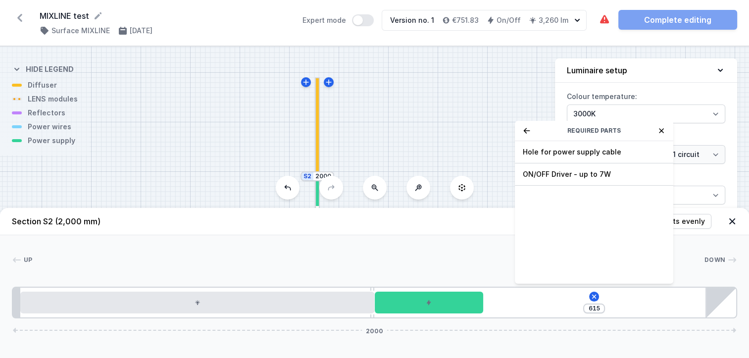
click at [589, 179] on span "ON/OFF Driver - up to 7W" at bounding box center [594, 174] width 143 height 10
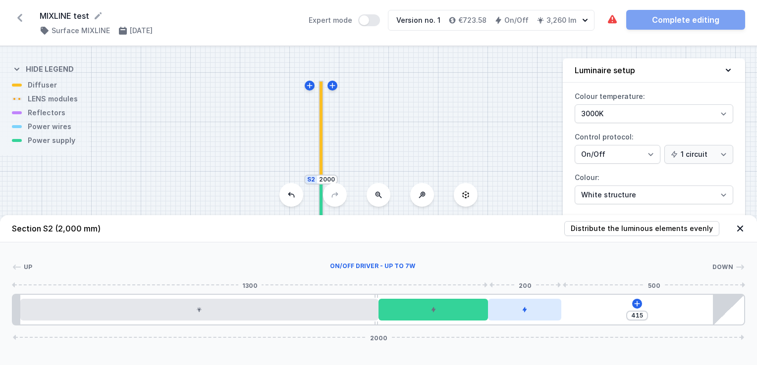
drag, startPoint x: 518, startPoint y: 307, endPoint x: 545, endPoint y: 310, distance: 26.9
click at [545, 310] on div at bounding box center [524, 310] width 73 height 22
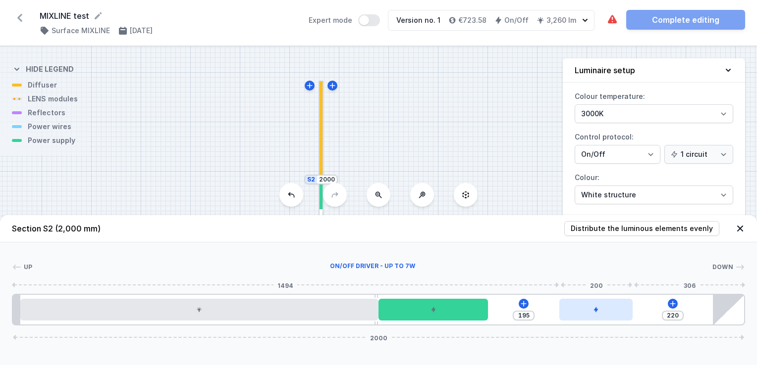
type input "217"
type input "198"
type input "206"
type input "209"
type input "193"
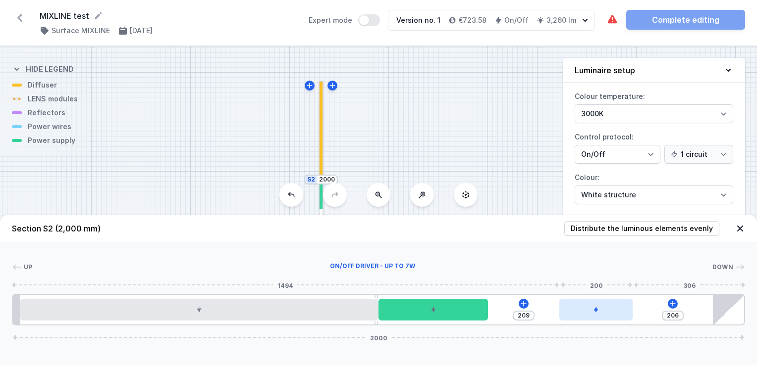
type input "222"
type input "187"
type input "228"
type input "166"
type input "249"
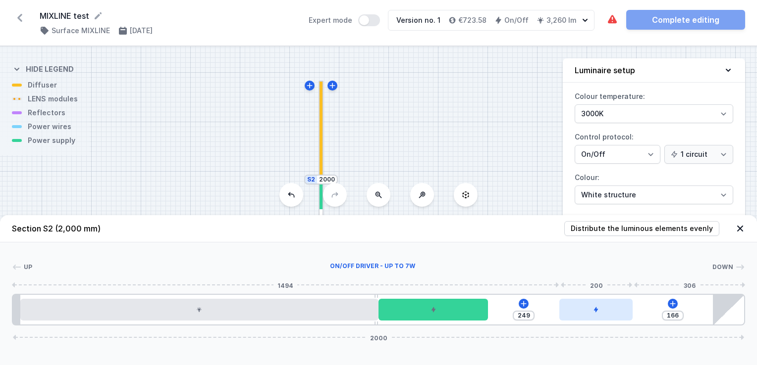
type input "151"
type input "264"
type input "141"
type input "274"
type input "138"
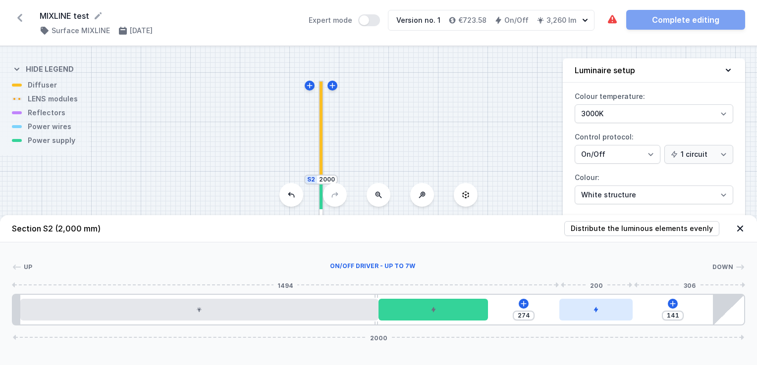
type input "277"
type input "135"
type input "280"
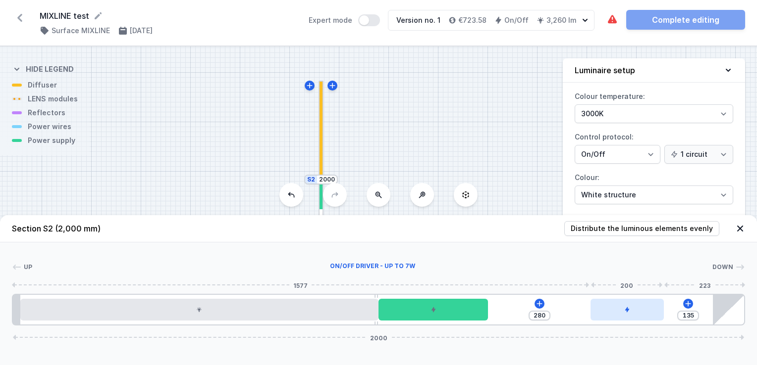
type input "134"
drag, startPoint x: 518, startPoint y: 315, endPoint x: 630, endPoint y: 314, distance: 111.9
click at [630, 314] on div at bounding box center [626, 310] width 73 height 22
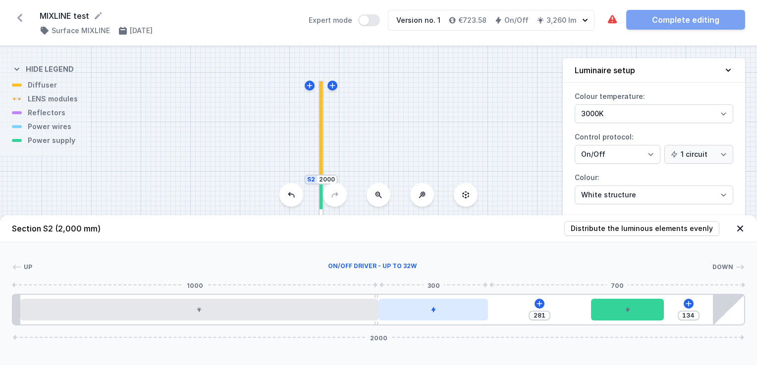
type input "196"
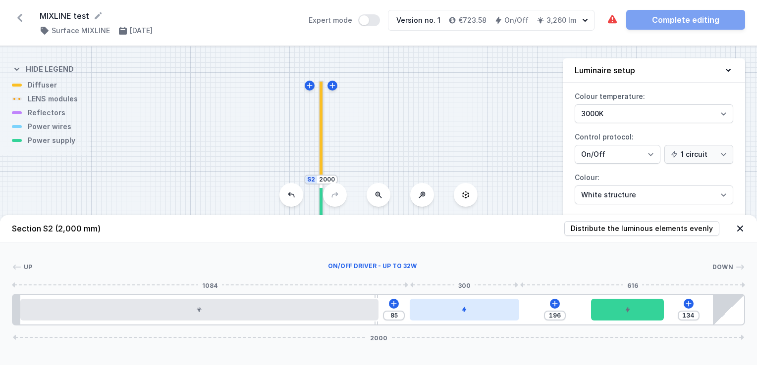
drag, startPoint x: 432, startPoint y: 316, endPoint x: 467, endPoint y: 316, distance: 35.2
click at [467, 316] on div at bounding box center [463, 310] width 109 height 22
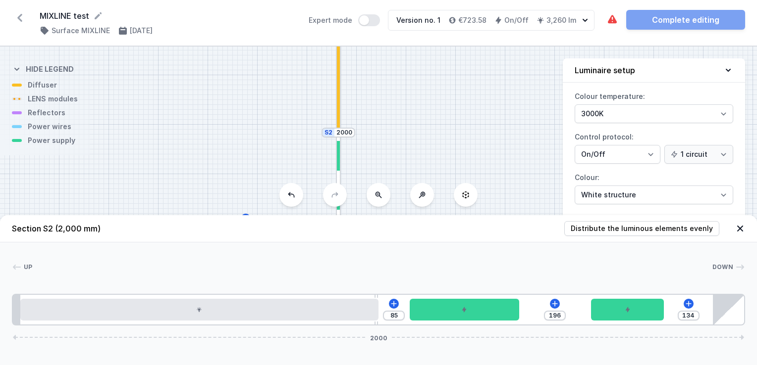
drag, startPoint x: 390, startPoint y: 145, endPoint x: 420, endPoint y: 123, distance: 37.5
click at [410, 85] on div "S2 2000 S1 1000" at bounding box center [378, 206] width 757 height 319
drag, startPoint x: 424, startPoint y: 92, endPoint x: 425, endPoint y: 69, distance: 22.8
click at [425, 68] on div "S2 2000 S1 1000" at bounding box center [378, 206] width 757 height 319
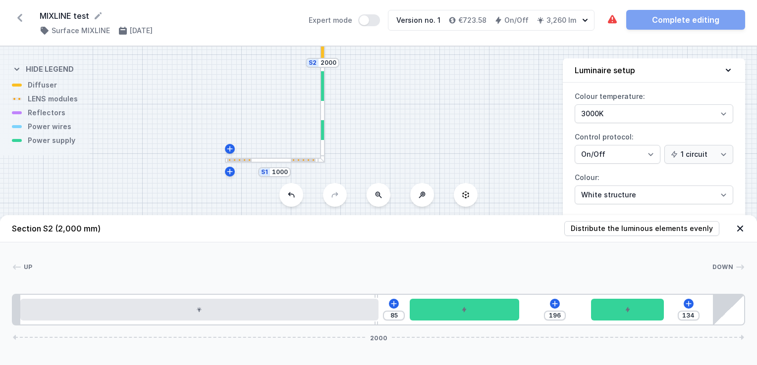
drag, startPoint x: 424, startPoint y: 109, endPoint x: 414, endPoint y: 153, distance: 45.2
click at [414, 153] on div "S2 2000 S1 1000" at bounding box center [378, 206] width 757 height 319
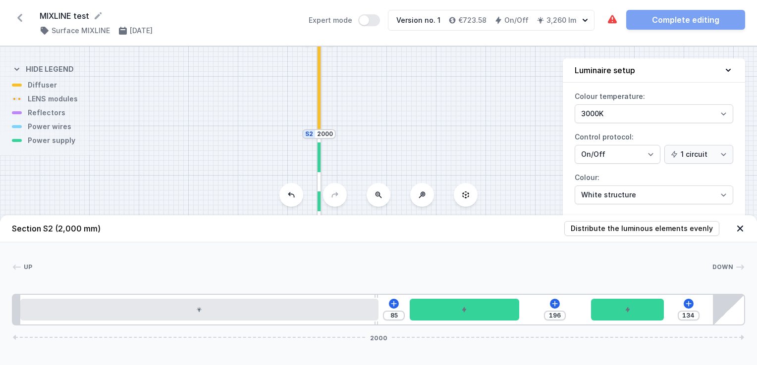
drag, startPoint x: 388, startPoint y: 78, endPoint x: 384, endPoint y: 136, distance: 58.1
click at [384, 138] on div "S2 2000 S1 1000" at bounding box center [378, 206] width 757 height 319
drag, startPoint x: 391, startPoint y: 120, endPoint x: 390, endPoint y: 82, distance: 38.1
click at [390, 82] on div "S2 2000 S1 1000" at bounding box center [378, 206] width 757 height 319
click at [270, 196] on div at bounding box center [270, 194] width 99 height 5
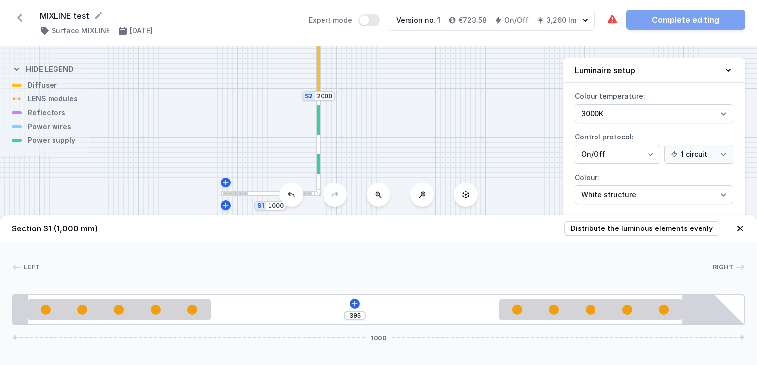
click at [358, 310] on div "395 1000" at bounding box center [378, 310] width 733 height 32
click at [357, 309] on div "395 1000" at bounding box center [378, 310] width 733 height 32
click at [354, 304] on icon at bounding box center [354, 303] width 5 height 5
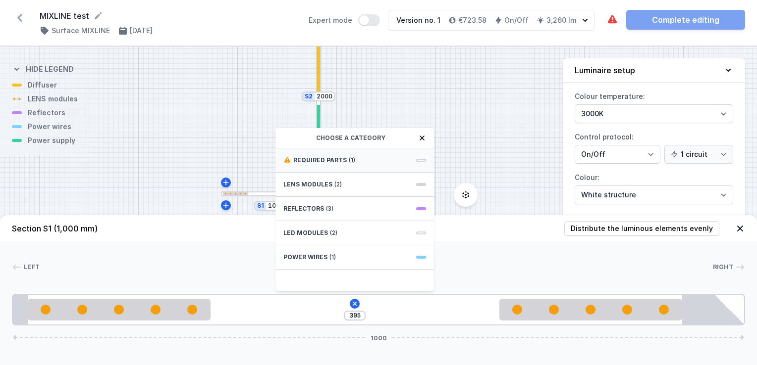
click at [349, 157] on span "(1)" at bounding box center [352, 160] width 6 height 8
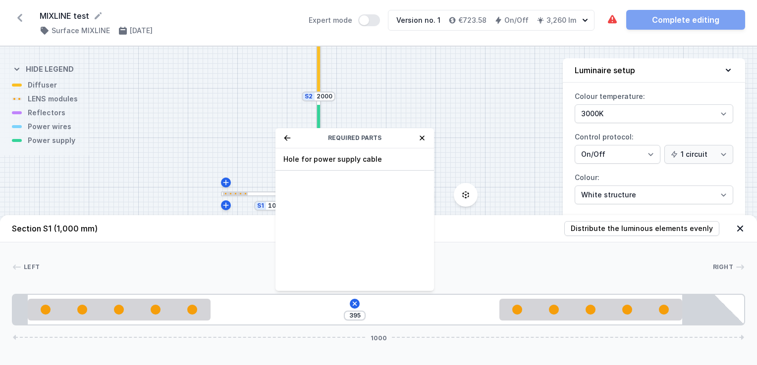
click at [287, 139] on icon at bounding box center [287, 138] width 8 height 8
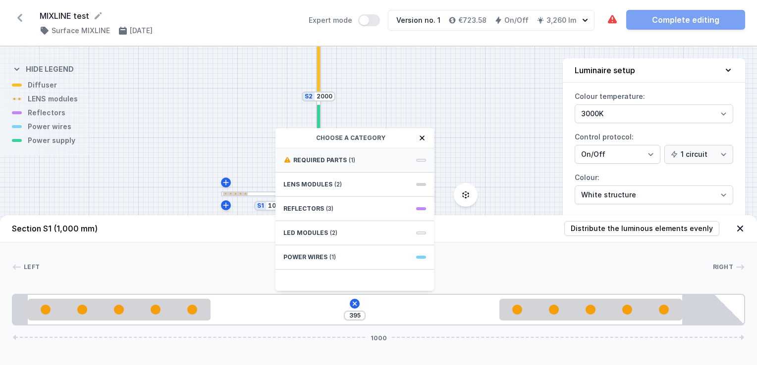
click at [324, 159] on span "Required parts" at bounding box center [319, 160] width 53 height 8
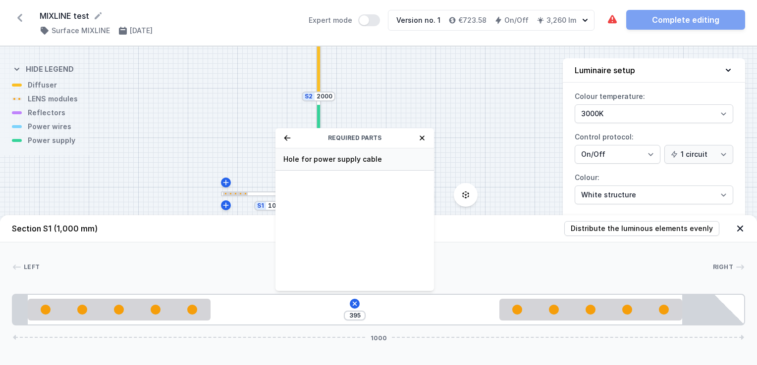
click at [321, 159] on span "Hole for power supply cable" at bounding box center [354, 159] width 143 height 10
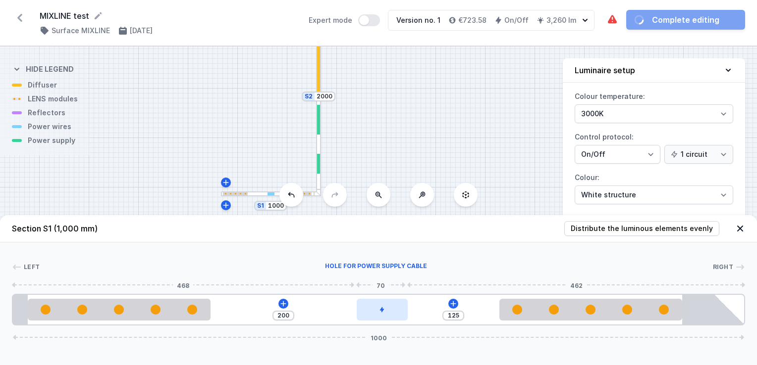
type input "120"
type input "205"
type input "113"
type input "212"
type input "83"
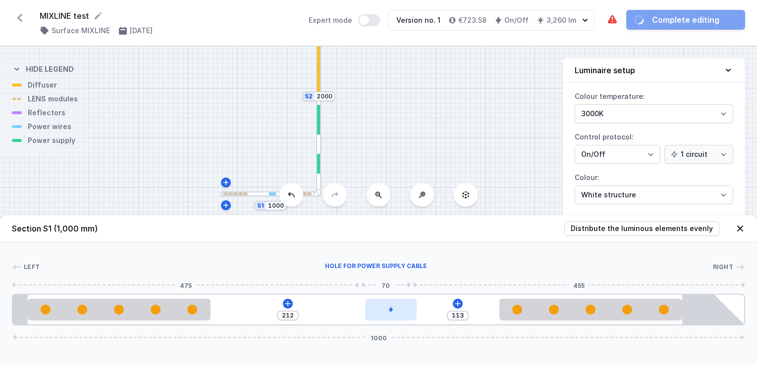
type input "242"
type input "75"
type input "250"
type input "74"
type input "251"
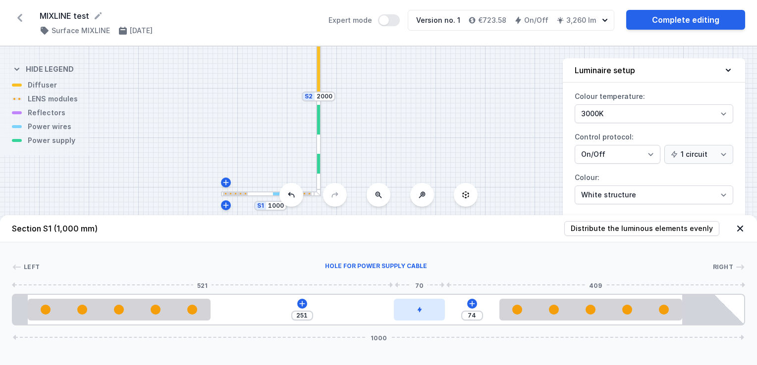
type input "77"
type input "248"
type input "93"
type input "232"
type input "118"
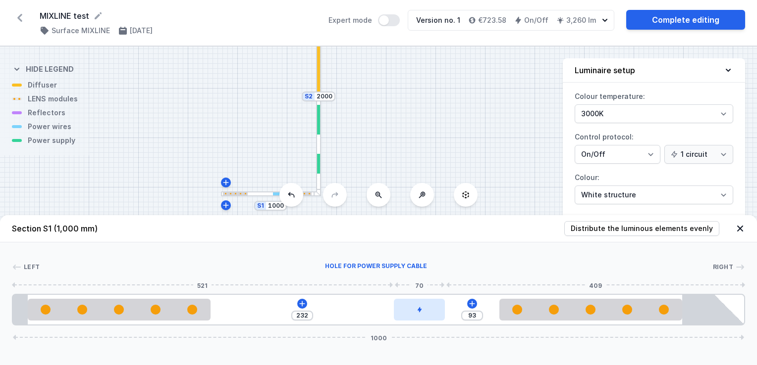
type input "207"
type input "134"
type input "191"
type input "143"
type input "182"
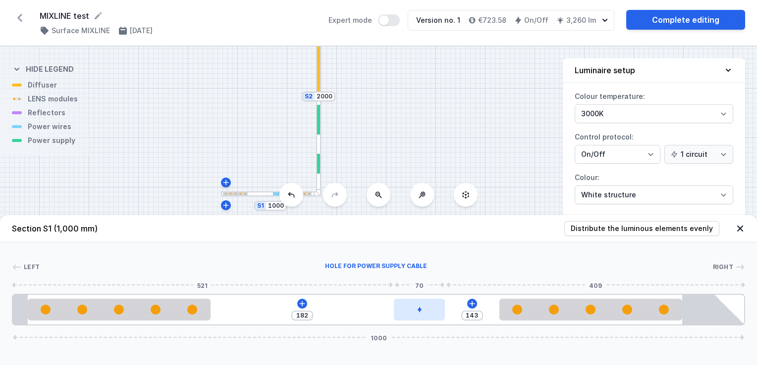
type input "169"
type input "156"
type input "178"
type input "147"
type input "185"
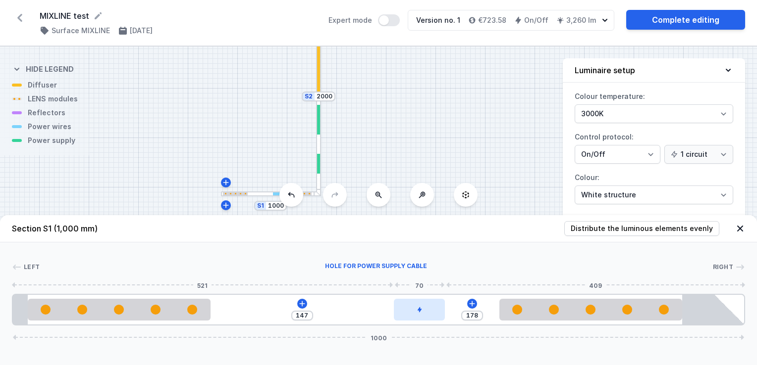
type input "140"
type input "191"
type input "134"
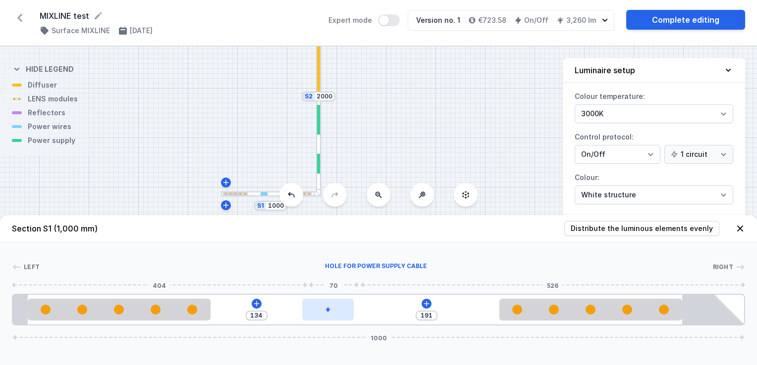
type input "199"
type input "126"
type input "207"
type input "118"
type input "217"
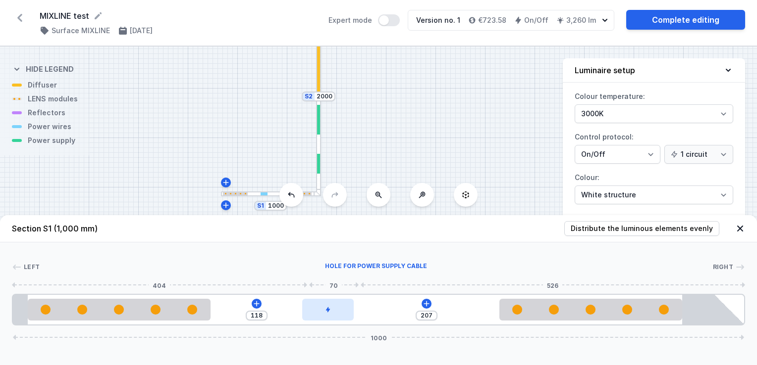
type input "108"
type input "227"
type input "98"
type input "234"
type input "91"
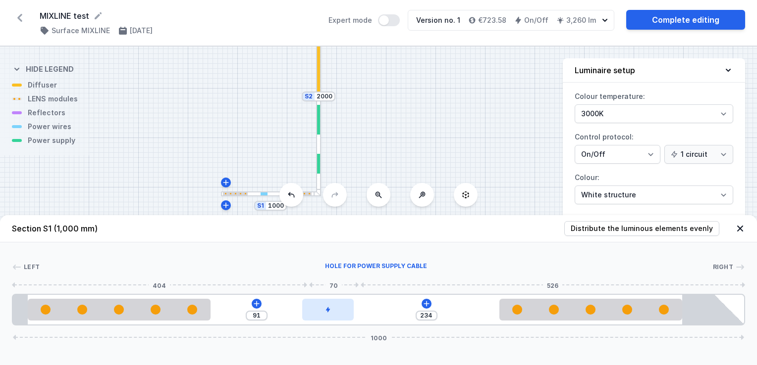
type input "236"
type input "89"
type input "235"
type input "90"
type input "225"
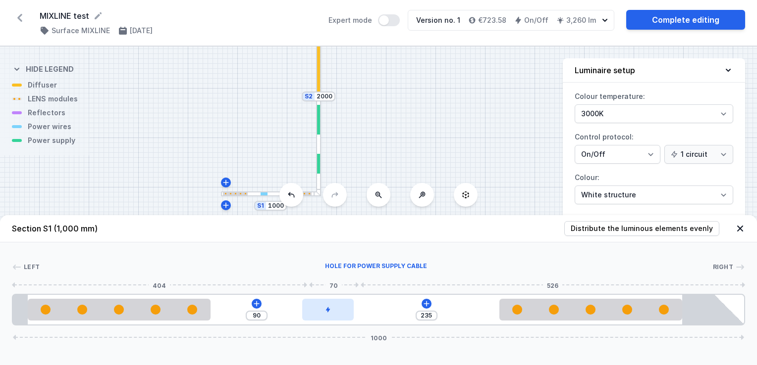
type input "100"
type input "213"
type input "112"
type input "190"
type input "135"
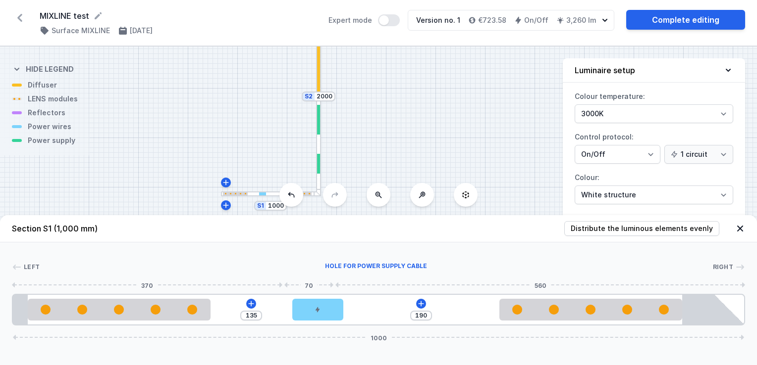
type input "167"
type input "158"
type input "140"
type input "185"
type input "120"
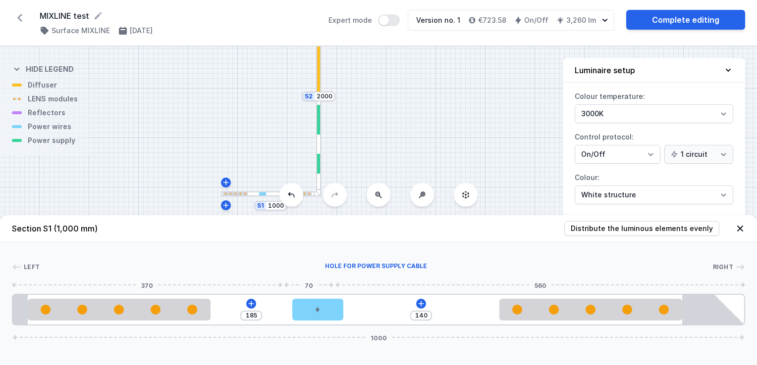
type input "205"
type input "111"
type input "214"
type input "88"
type input "237"
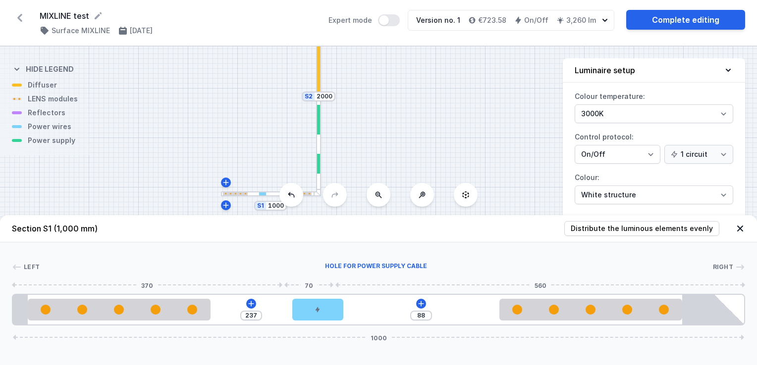
type input "63"
type input "262"
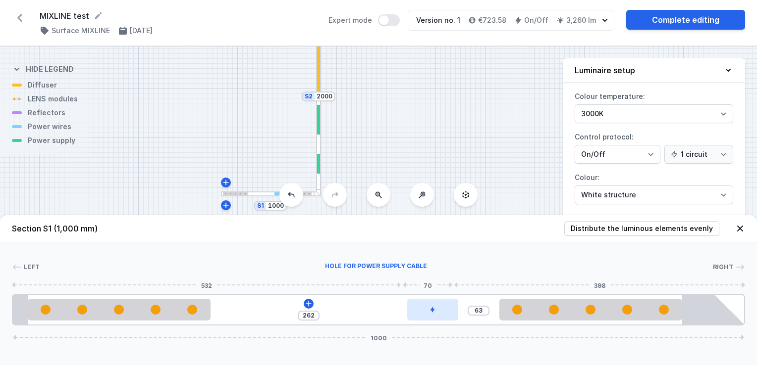
type input "56"
type input "269"
type input "52"
type input "273"
type input "53"
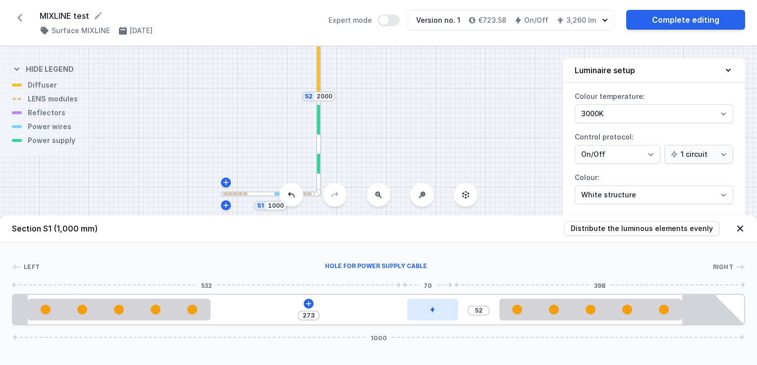
type input "272"
type input "56"
type input "269"
type input "60"
type input "265"
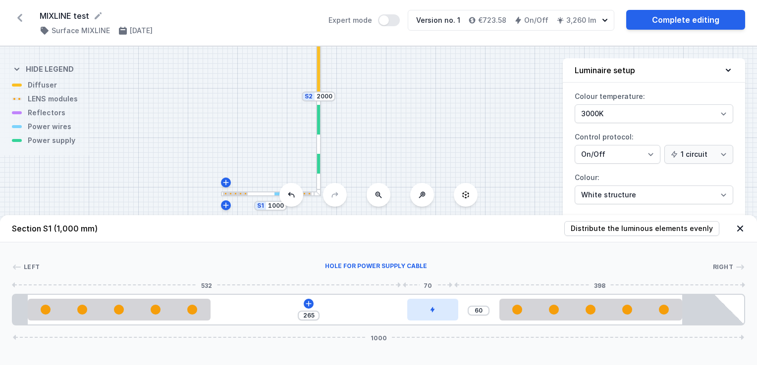
type input "67"
type input "258"
type input "76"
type input "249"
type input "98"
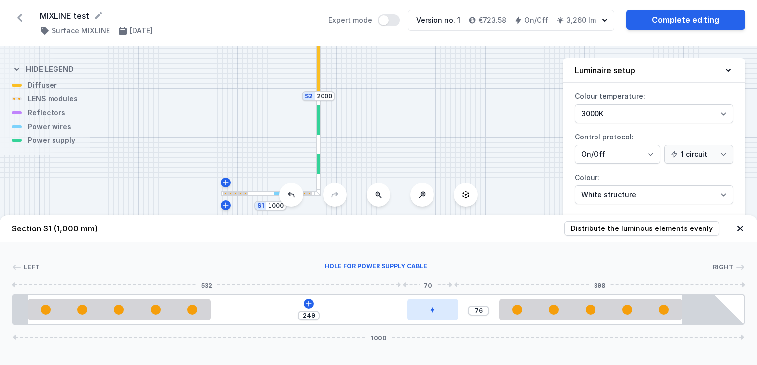
type input "227"
type input "122"
type input "203"
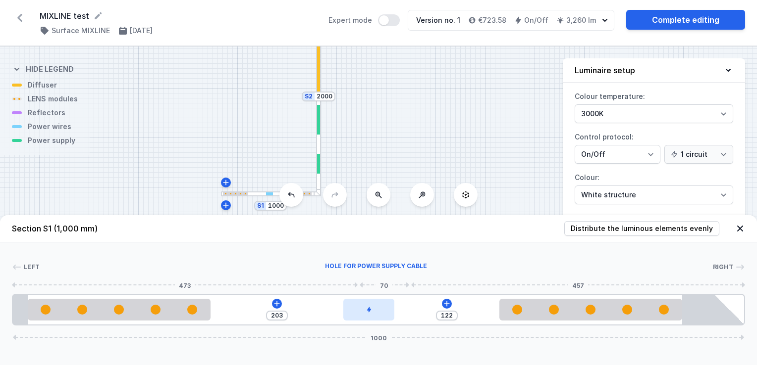
type input "143"
type input "182"
type input "148"
type input "177"
type input "150"
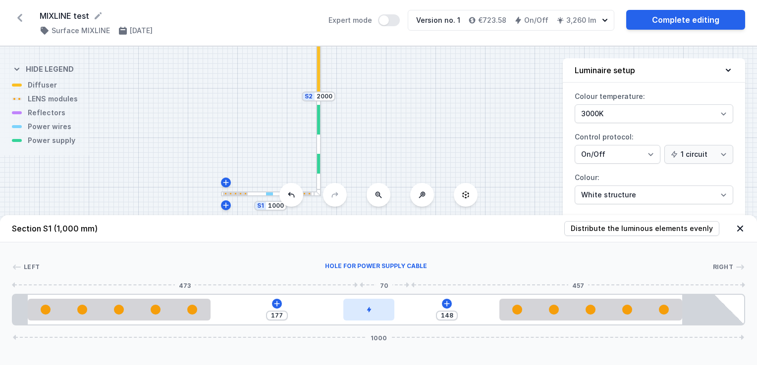
type input "175"
type input "149"
type input "176"
type input "145"
type input "180"
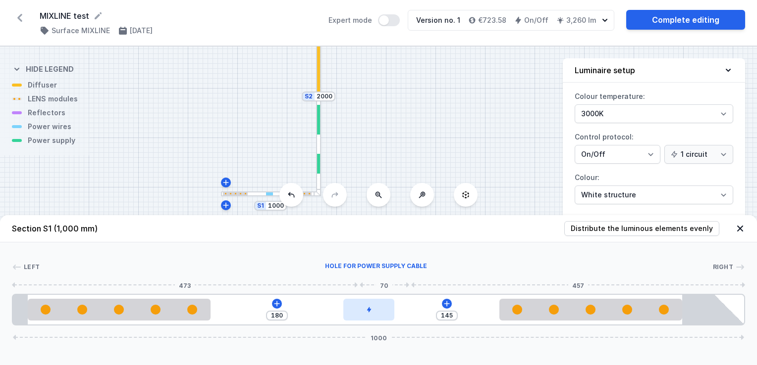
type input "130"
type input "195"
type input "115"
type input "210"
type input "102"
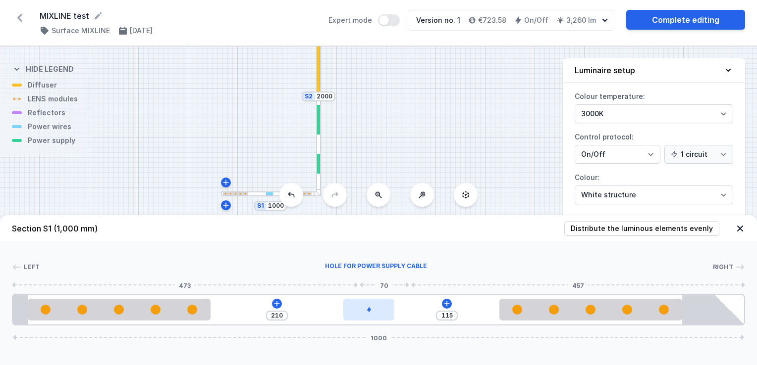
type input "223"
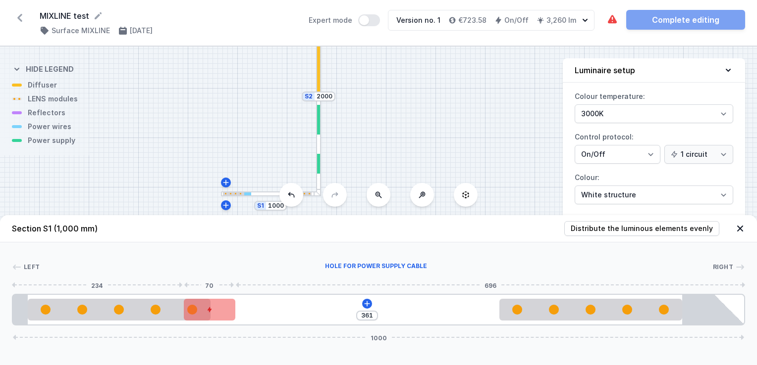
drag, startPoint x: 237, startPoint y: 312, endPoint x: 205, endPoint y: 308, distance: 31.9
drag, startPoint x: 200, startPoint y: 311, endPoint x: 188, endPoint y: 314, distance: 12.1
click at [188, 314] on div at bounding box center [203, 310] width 51 height 22
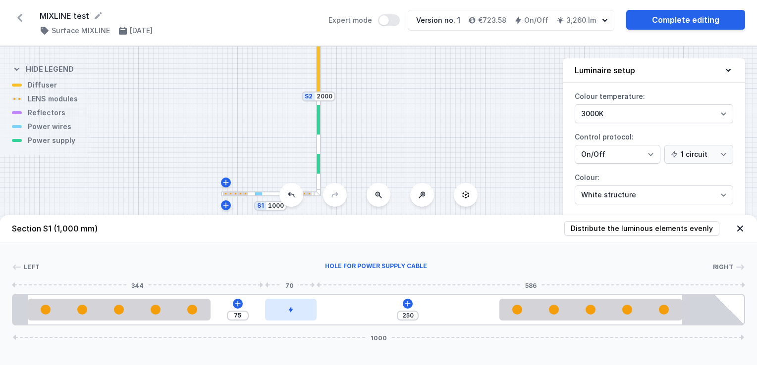
drag, startPoint x: 200, startPoint y: 315, endPoint x: 286, endPoint y: 311, distance: 85.8
click at [286, 311] on div at bounding box center [290, 310] width 51 height 22
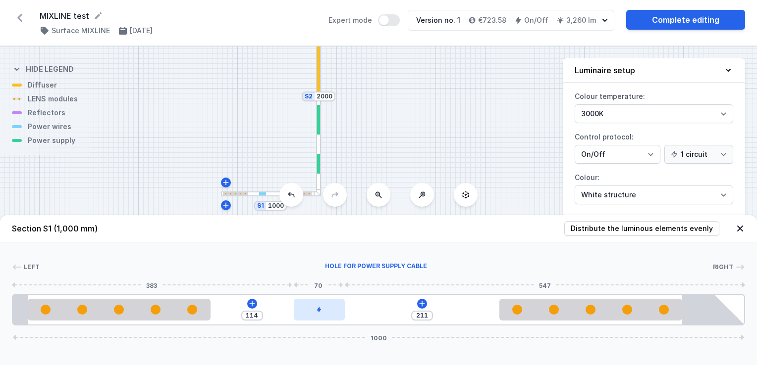
drag, startPoint x: 290, startPoint y: 315, endPoint x: 320, endPoint y: 307, distance: 30.6
click at [320, 307] on div at bounding box center [319, 310] width 51 height 22
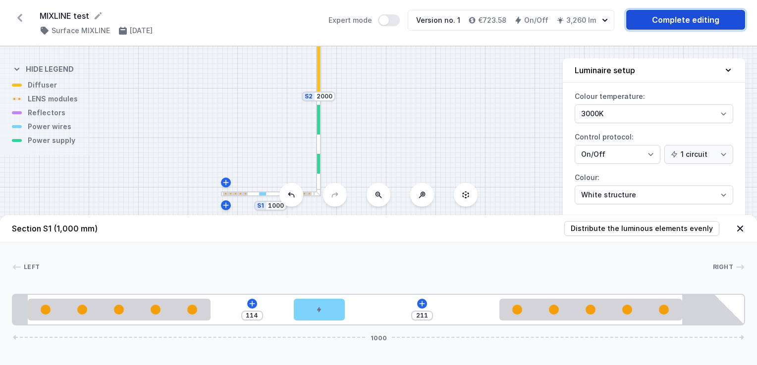
click at [676, 18] on link "Complete editing" at bounding box center [685, 20] width 119 height 20
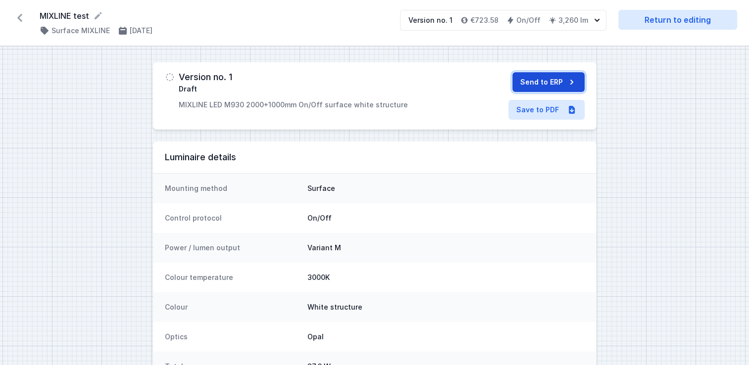
click at [545, 85] on button "Send to ERP" at bounding box center [548, 82] width 72 height 20
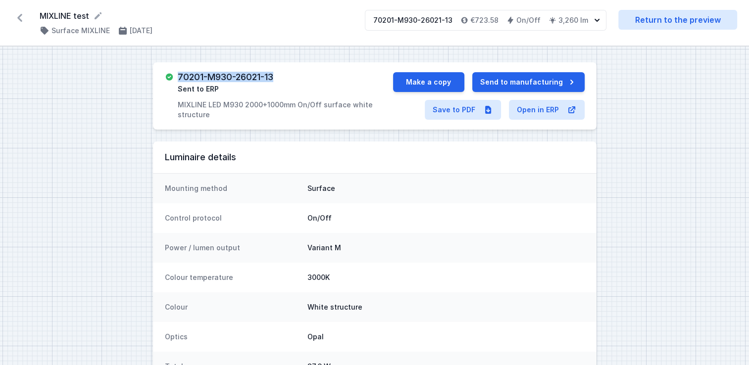
drag, startPoint x: 278, startPoint y: 80, endPoint x: 179, endPoint y: 83, distance: 99.1
click at [179, 83] on div "70201-M930-26021-13 Sent to ERP MIXLINE LED M930 2000+1000mm On/Off surface whi…" at bounding box center [285, 96] width 215 height 48
click at [454, 112] on link "Save to PDF" at bounding box center [463, 110] width 76 height 20
